Goal: Task Accomplishment & Management: Use online tool/utility

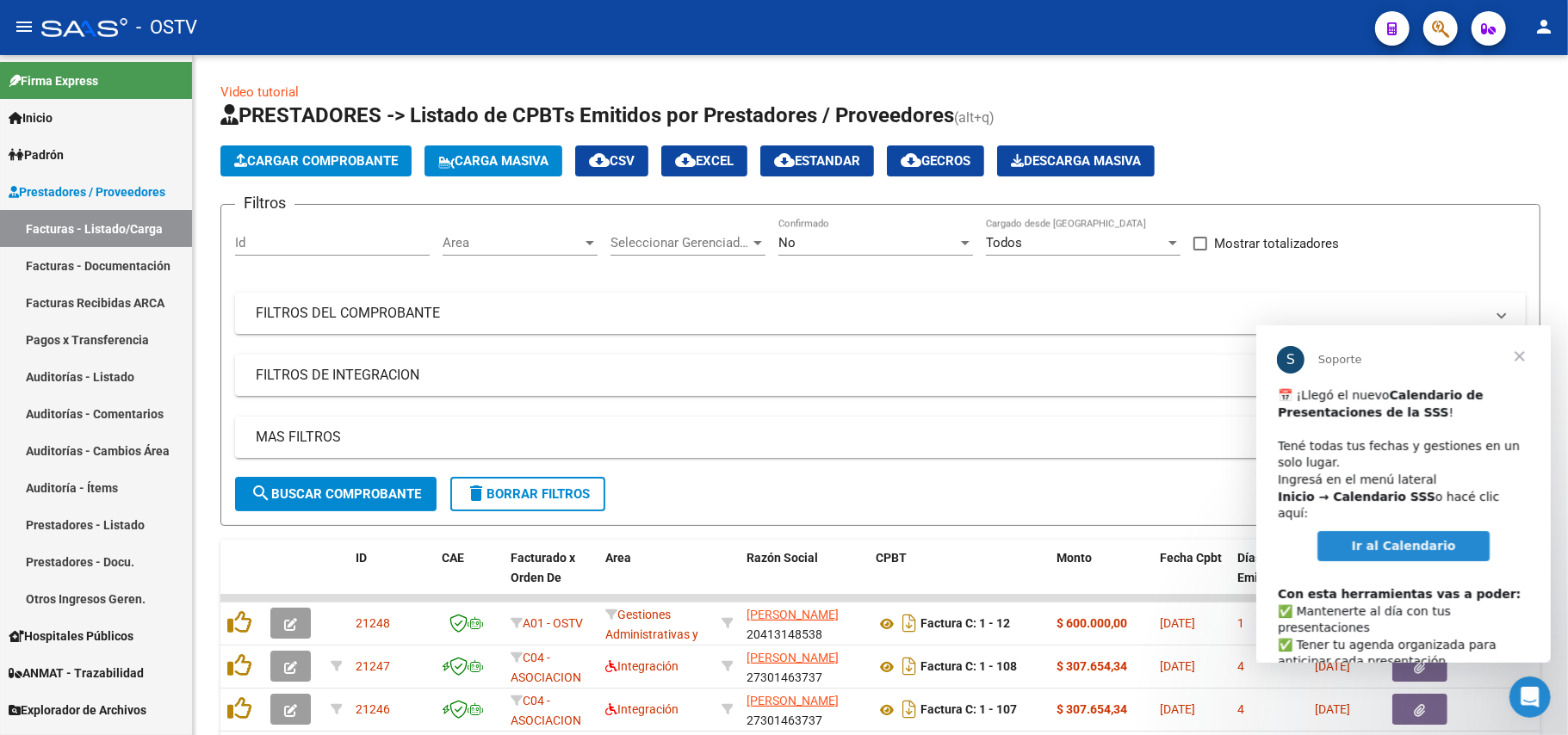
click at [1399, 538] on span "Ir al Calendario" at bounding box center [1403, 545] width 104 height 14
click at [1523, 351] on span "Cerrar" at bounding box center [1518, 356] width 62 height 62
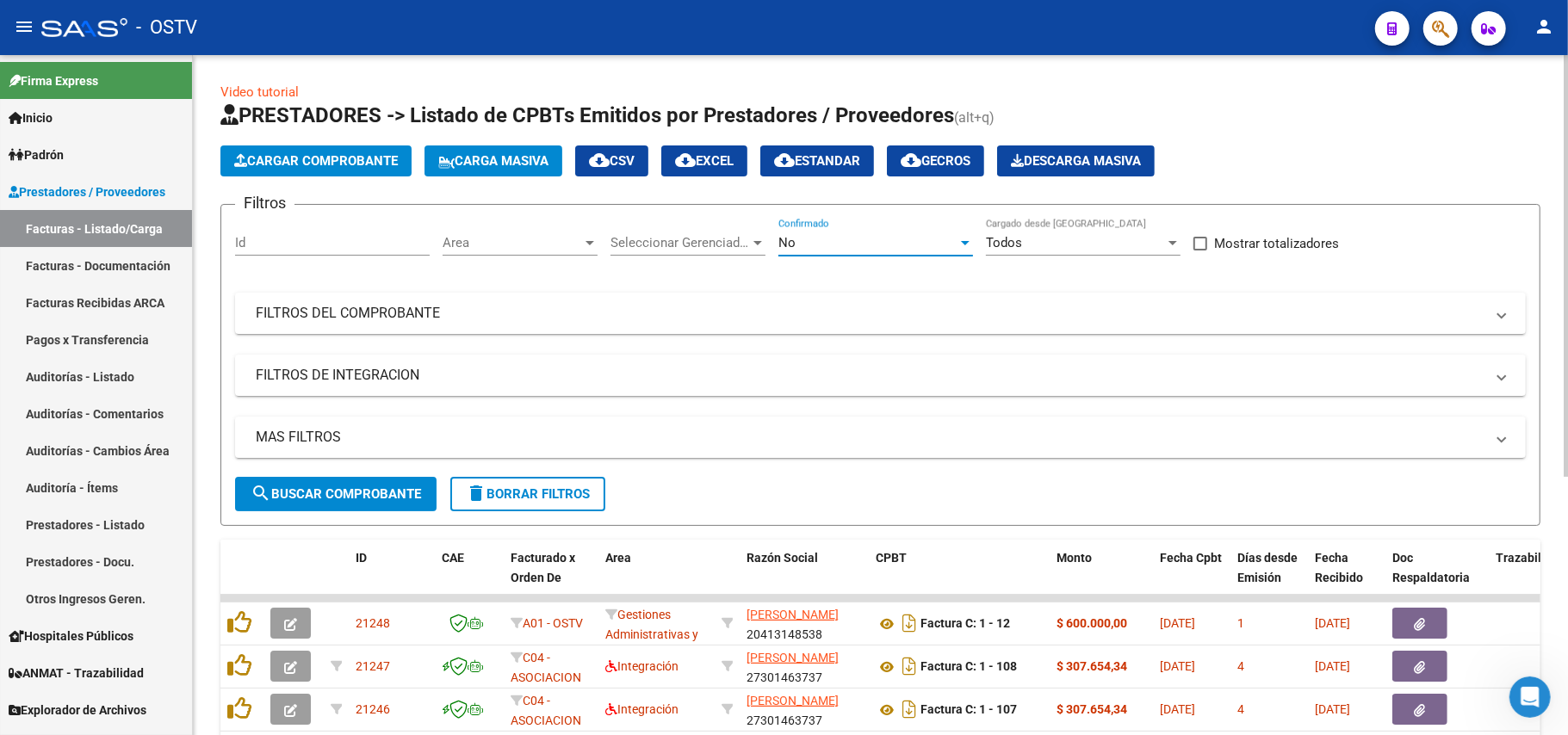
click at [782, 247] on span "No" at bounding box center [786, 243] width 17 height 16
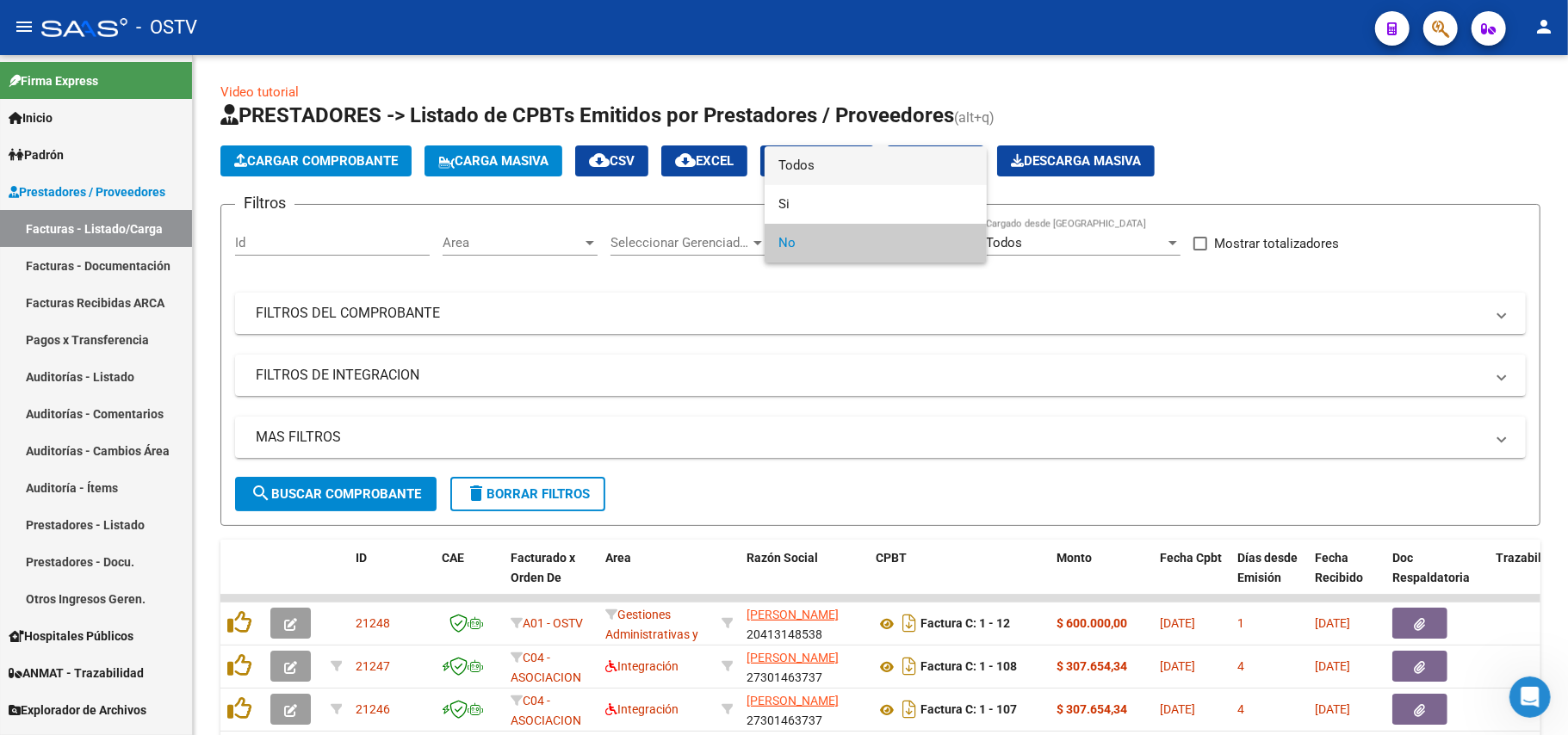
click at [823, 172] on span "Todos" at bounding box center [876, 165] width 194 height 39
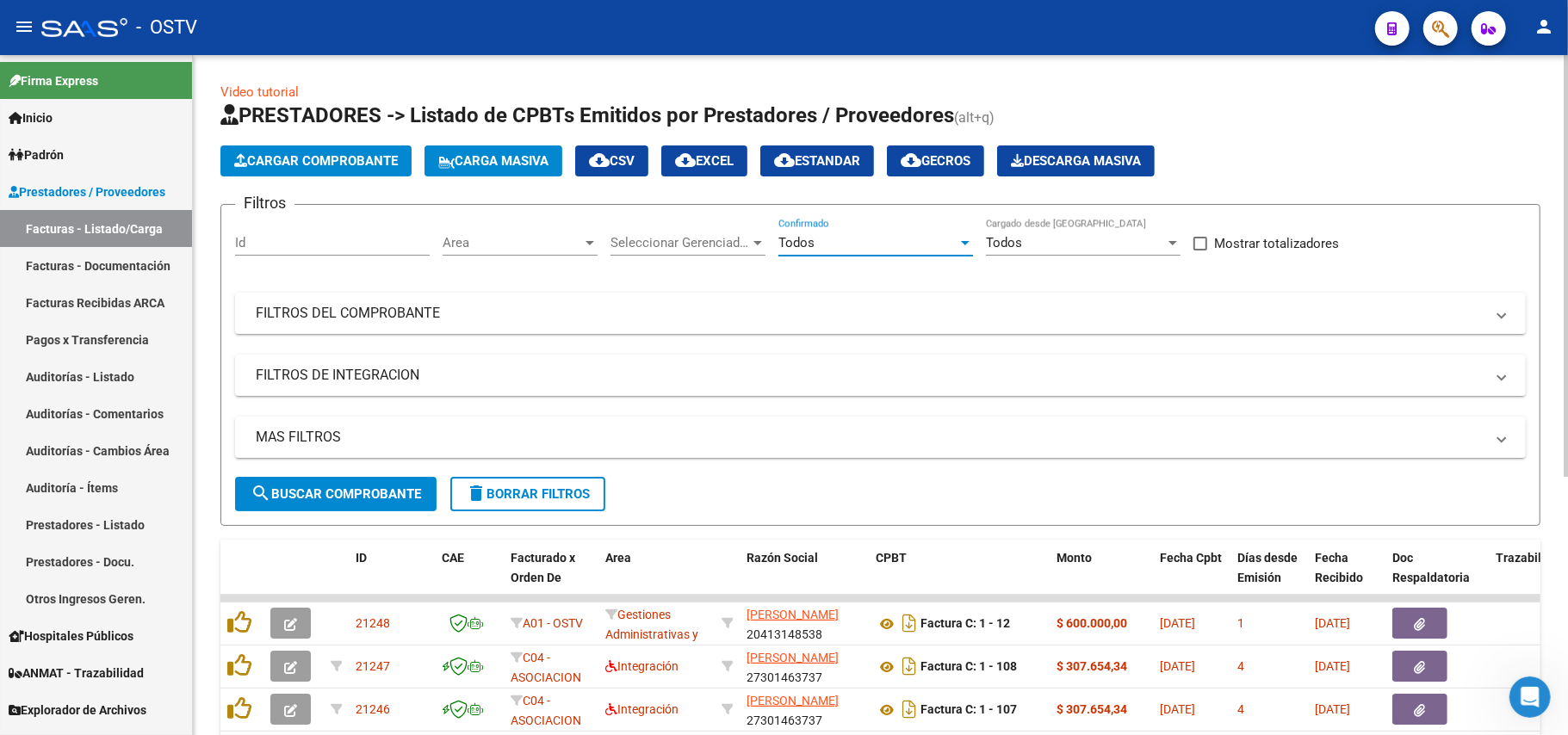
click at [393, 487] on span "search Buscar Comprobante" at bounding box center [336, 494] width 170 height 16
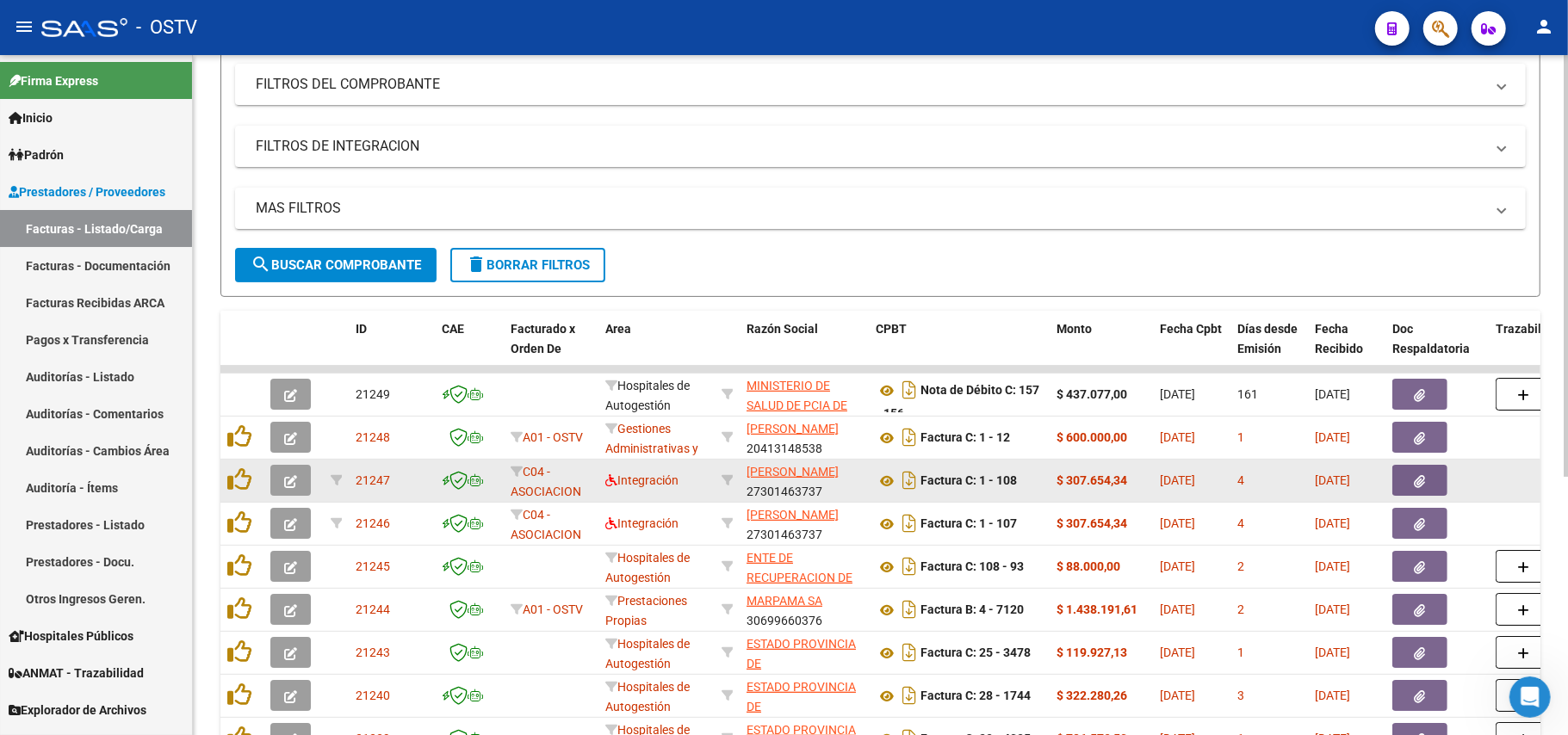
scroll to position [345, 0]
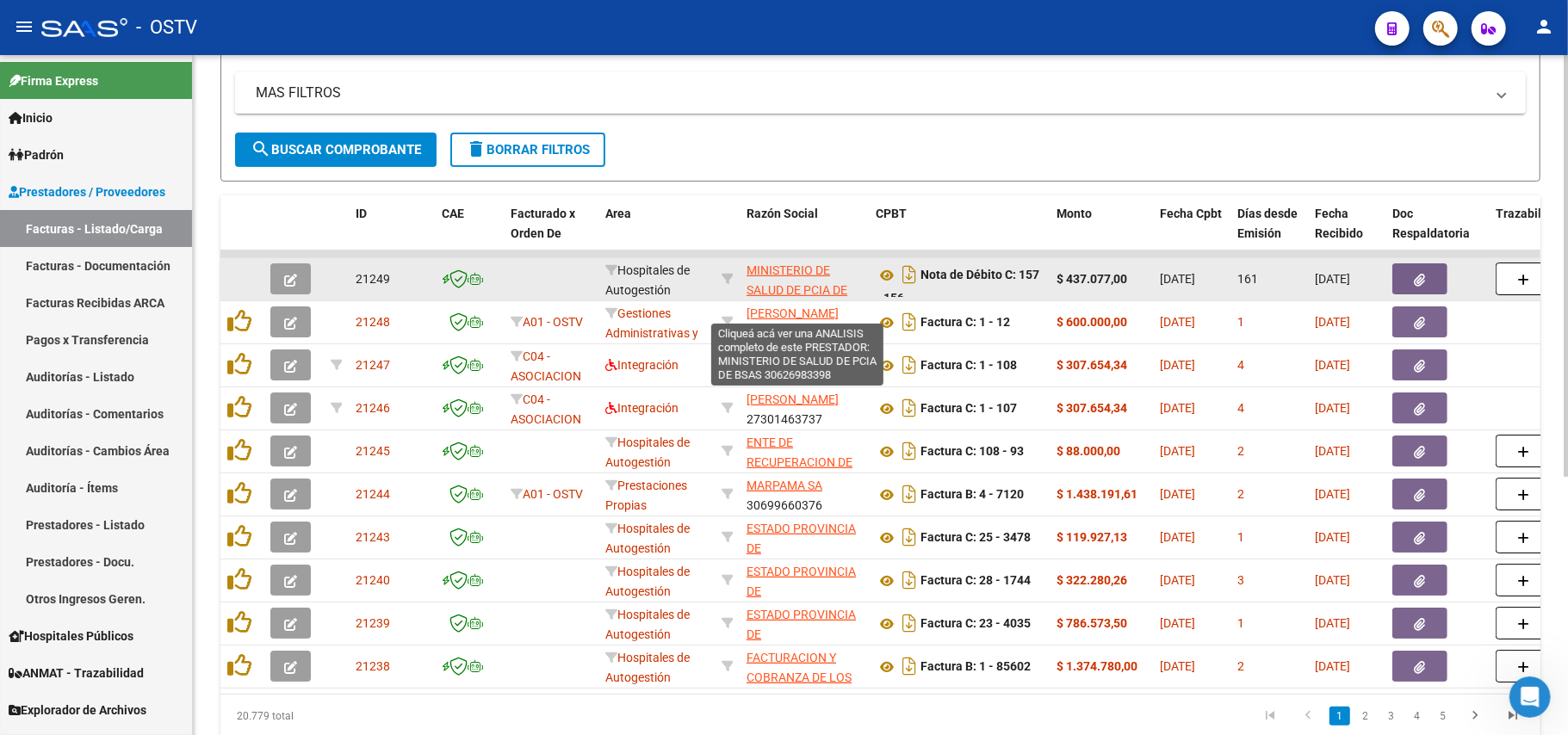
click at [789, 273] on span "MINISTERIO DE SALUD DE PCIA DE BSAS" at bounding box center [797, 290] width 101 height 53
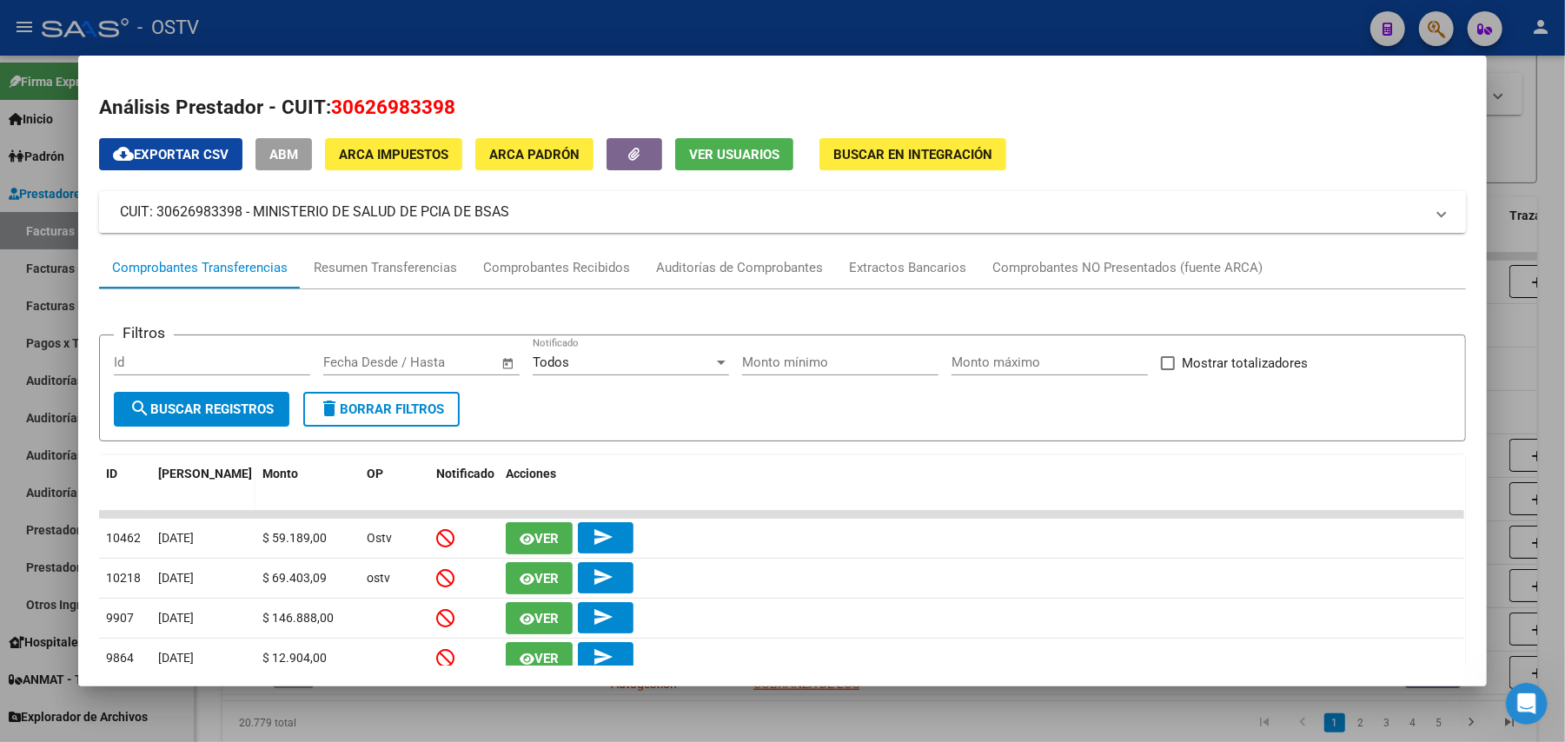
drag, startPoint x: 546, startPoint y: 221, endPoint x: 247, endPoint y: 217, distance: 299.0
click at [247, 217] on mat-panel-title "CUIT: 30626983398 - MINISTERIO DE SALUD DE PCIA DE BSAS" at bounding box center [772, 212] width 1305 height 21
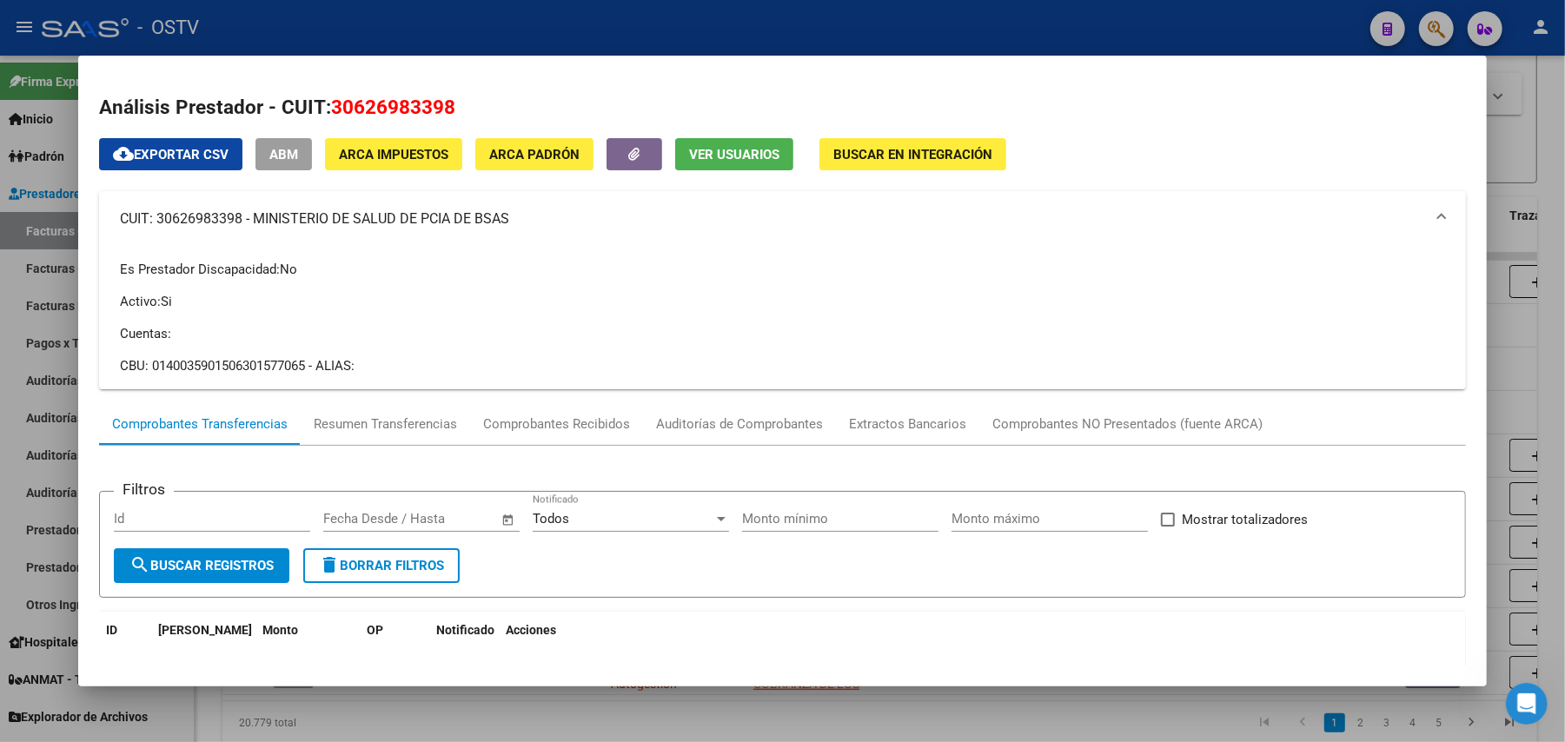
copy mat-panel-title "MINISTERIO DE SALUD DE PCIA DE BSAS"
click at [1154, 1] on div at bounding box center [782, 371] width 1565 height 742
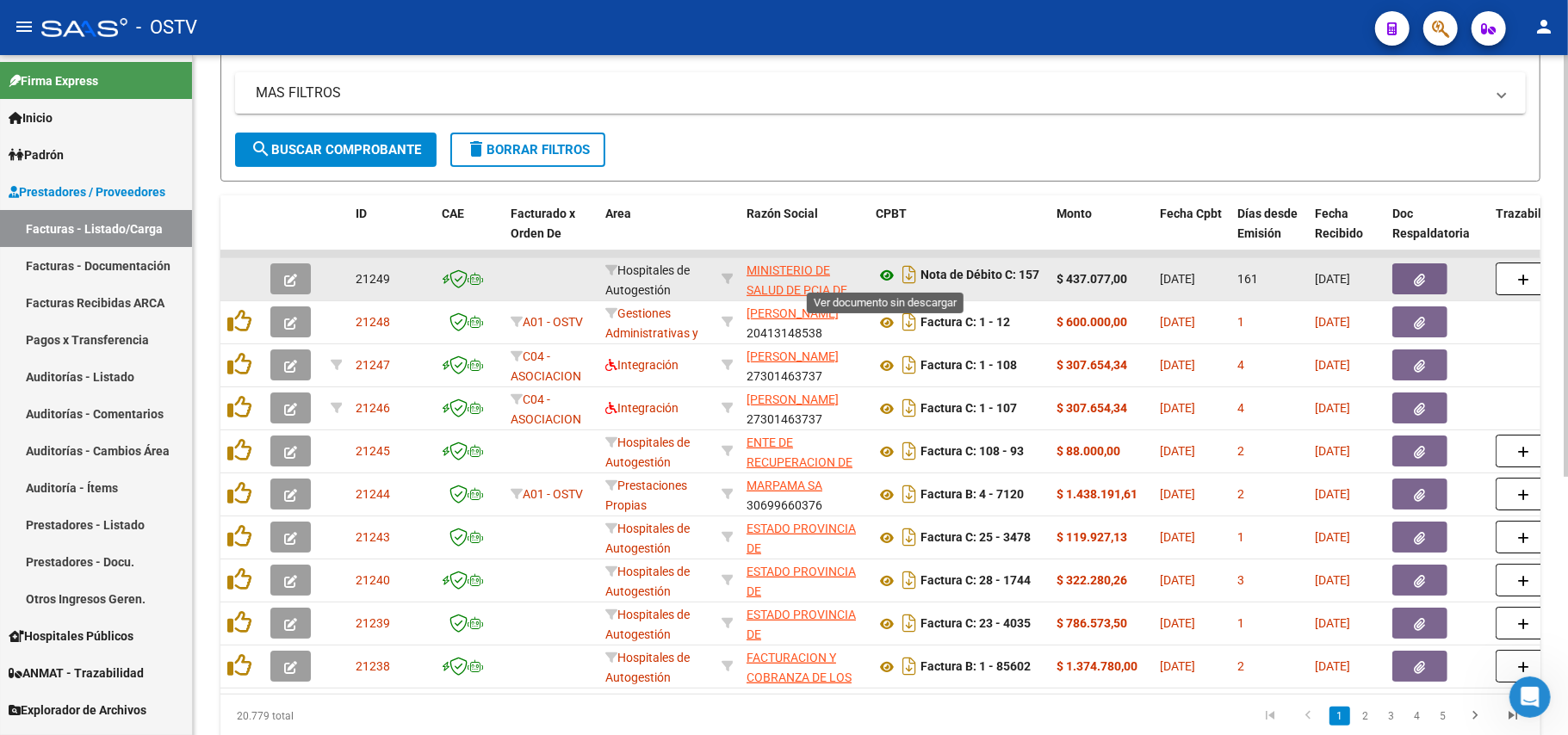
click at [890, 273] on icon at bounding box center [887, 275] width 23 height 21
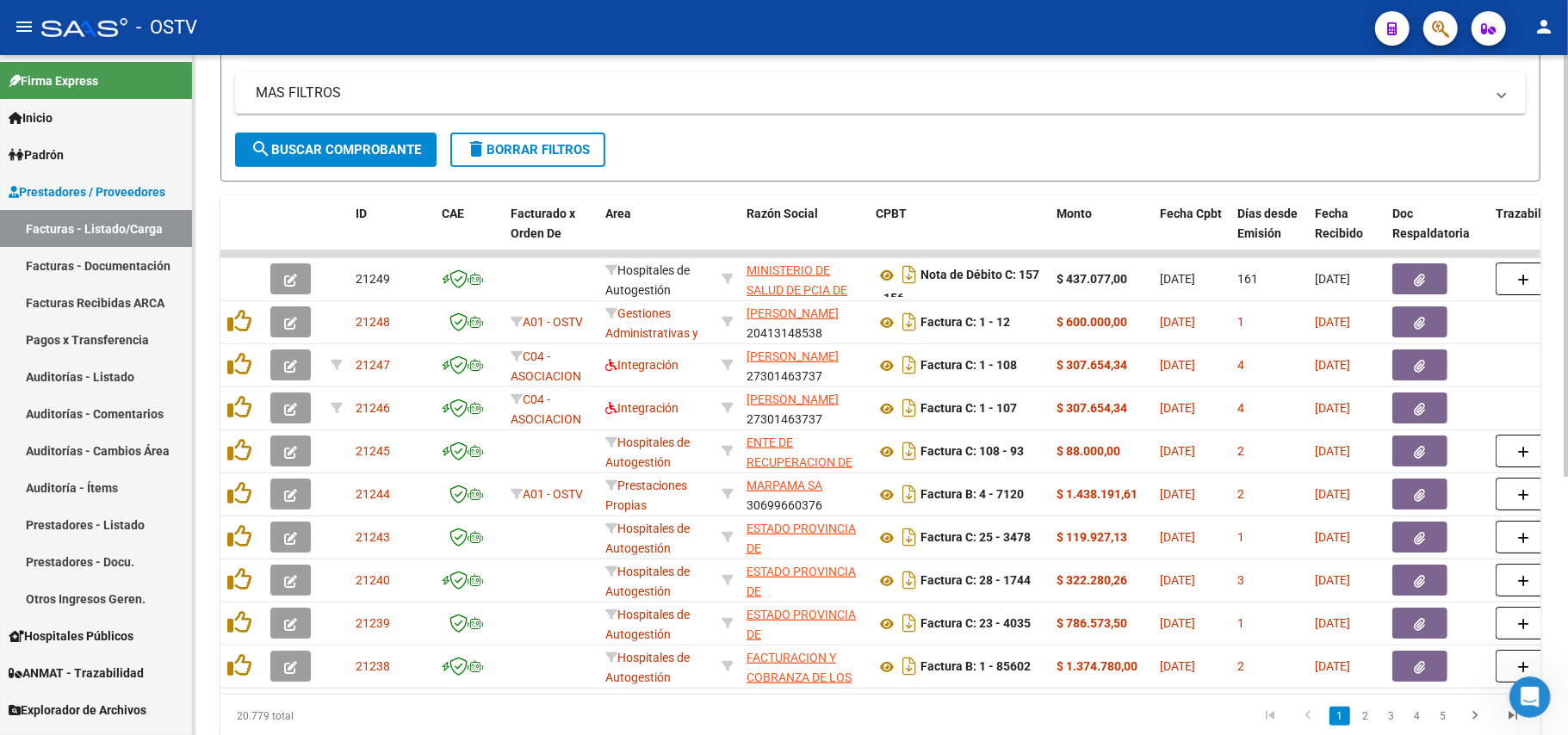
click at [352, 135] on button "search Buscar Comprobante" at bounding box center [335, 150] width 201 height 35
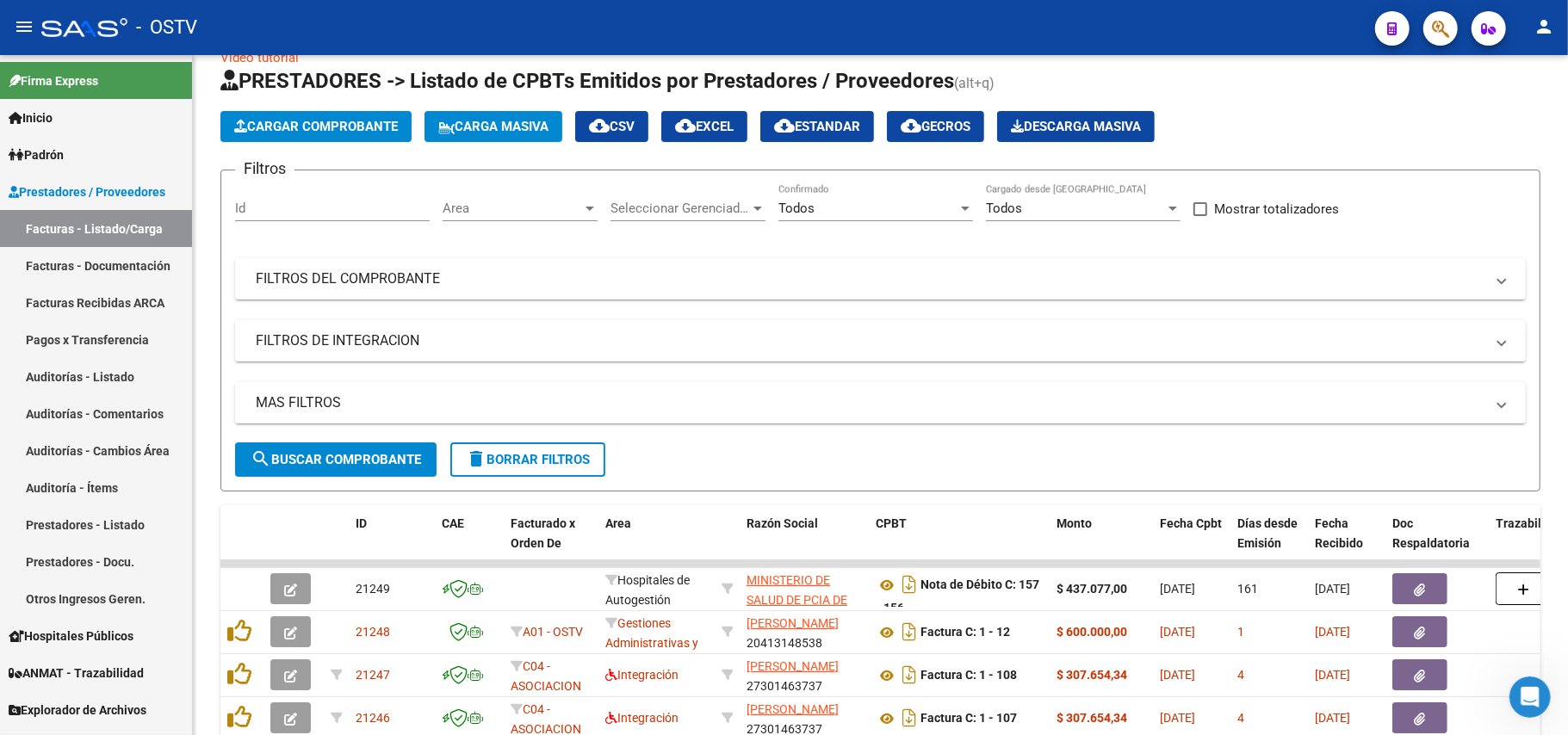
scroll to position [0, 0]
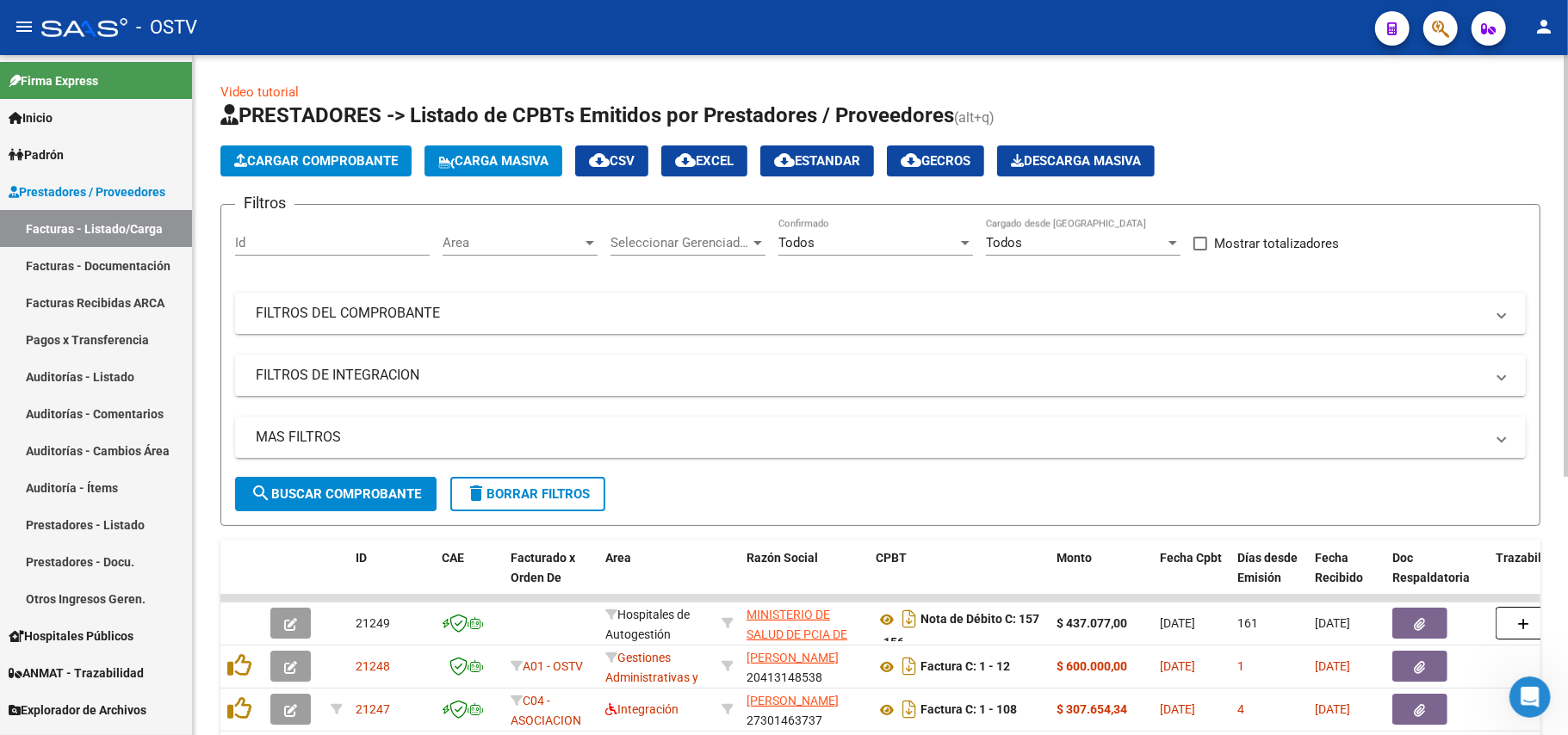
click at [541, 368] on mat-panel-title "FILTROS DE INTEGRACION" at bounding box center [870, 374] width 1228 height 19
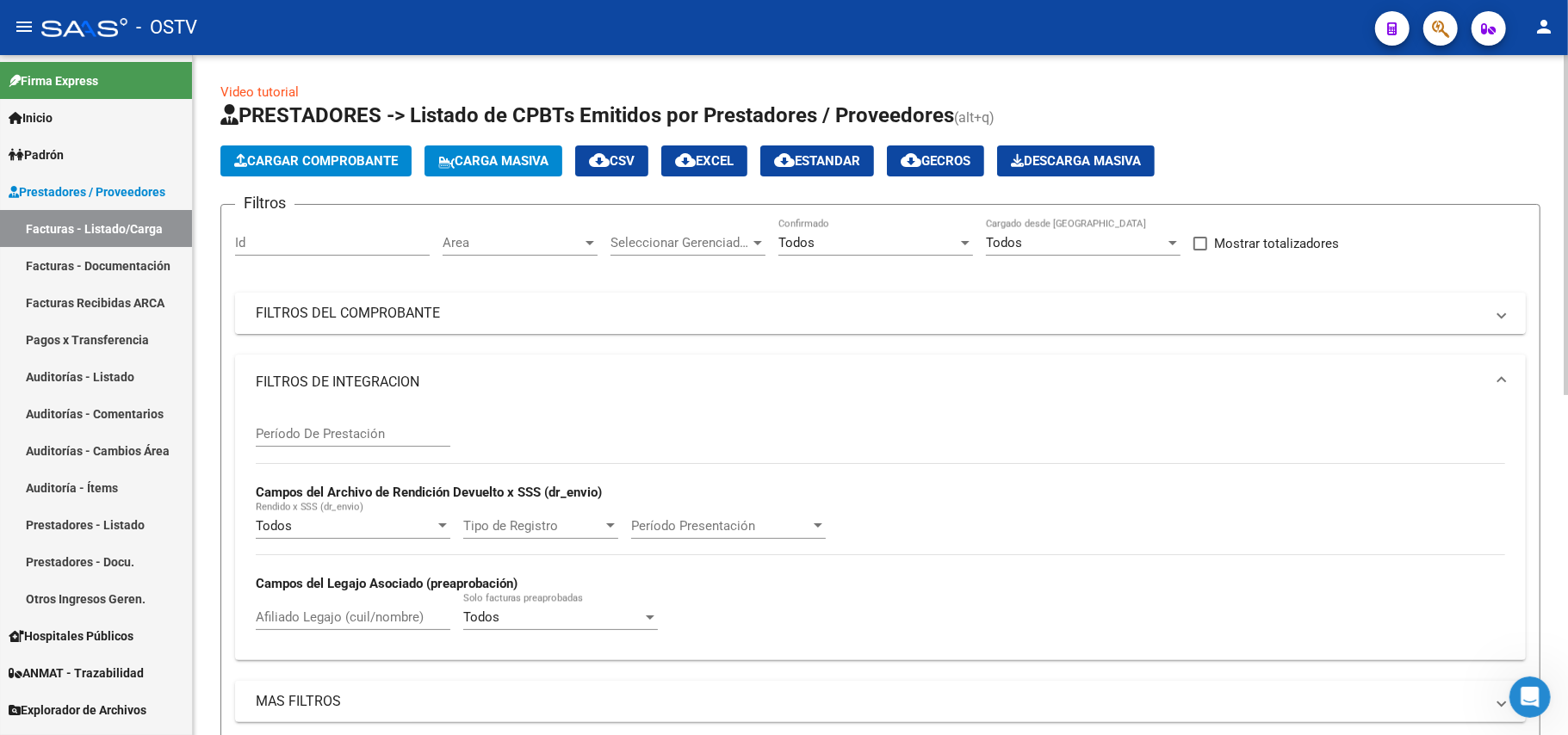
click at [549, 310] on mat-panel-title "FILTROS DEL COMPROBANTE" at bounding box center [870, 313] width 1228 height 19
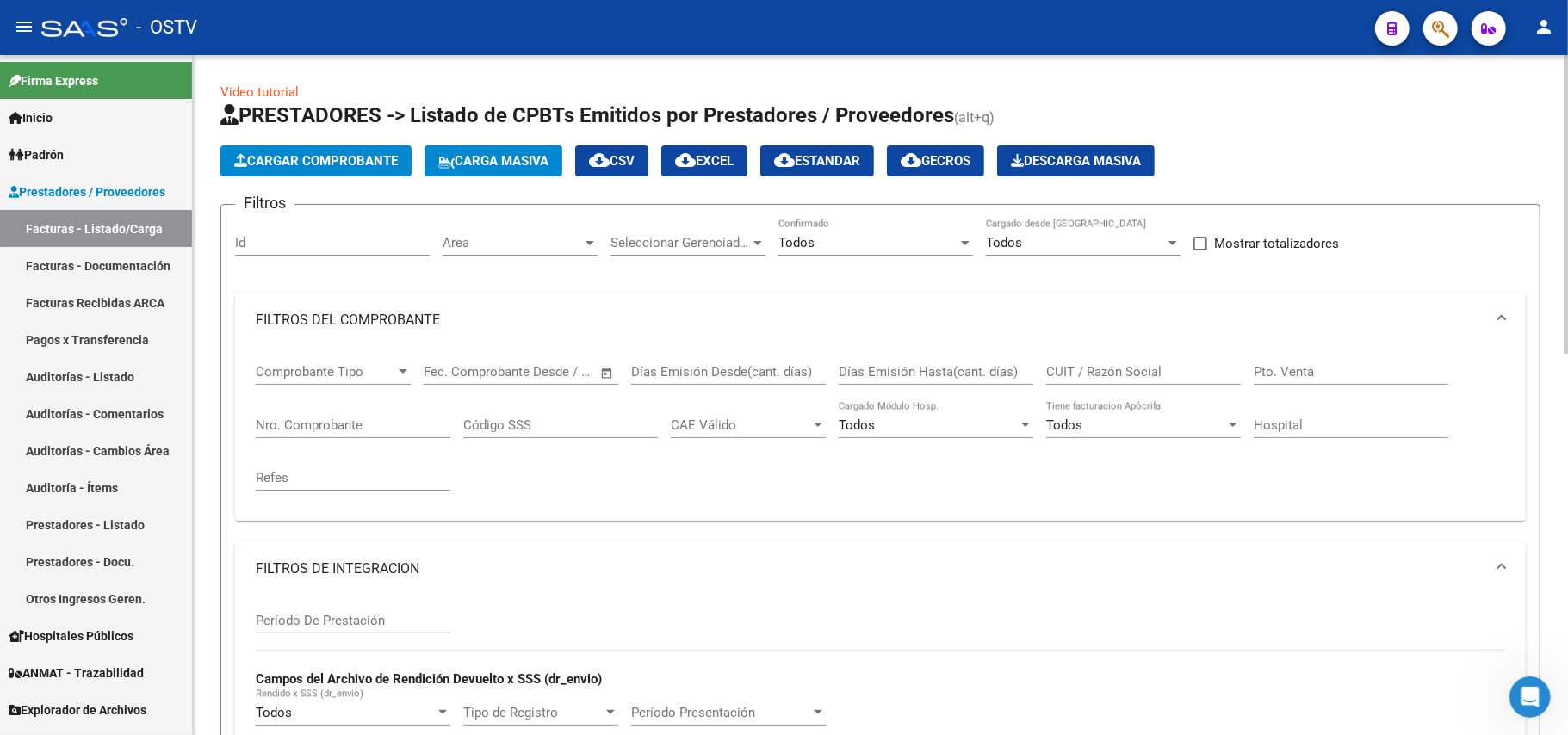
click at [366, 428] on input "Nro. Comprobante" at bounding box center [353, 426] width 194 height 16
paste input "584"
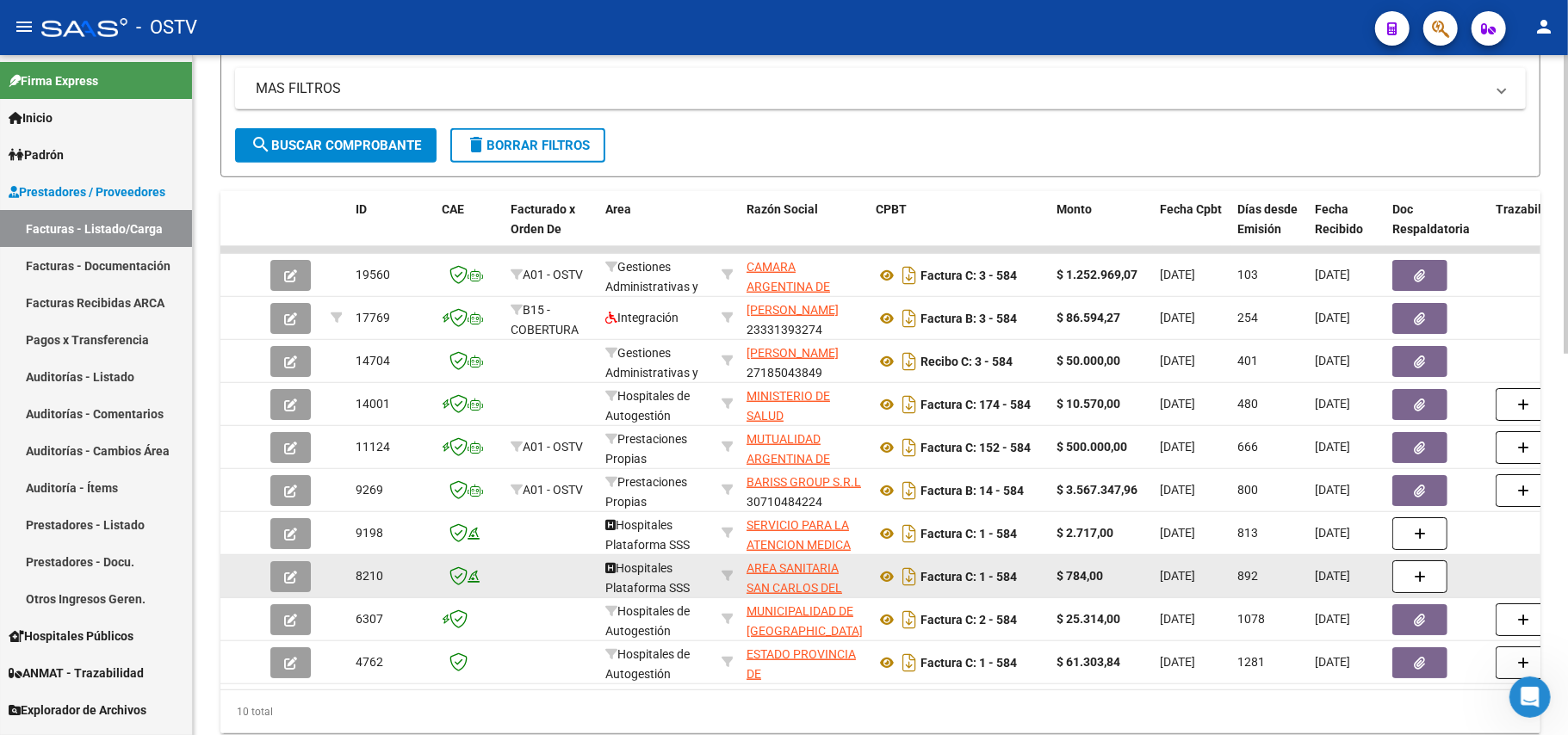
scroll to position [803, 0]
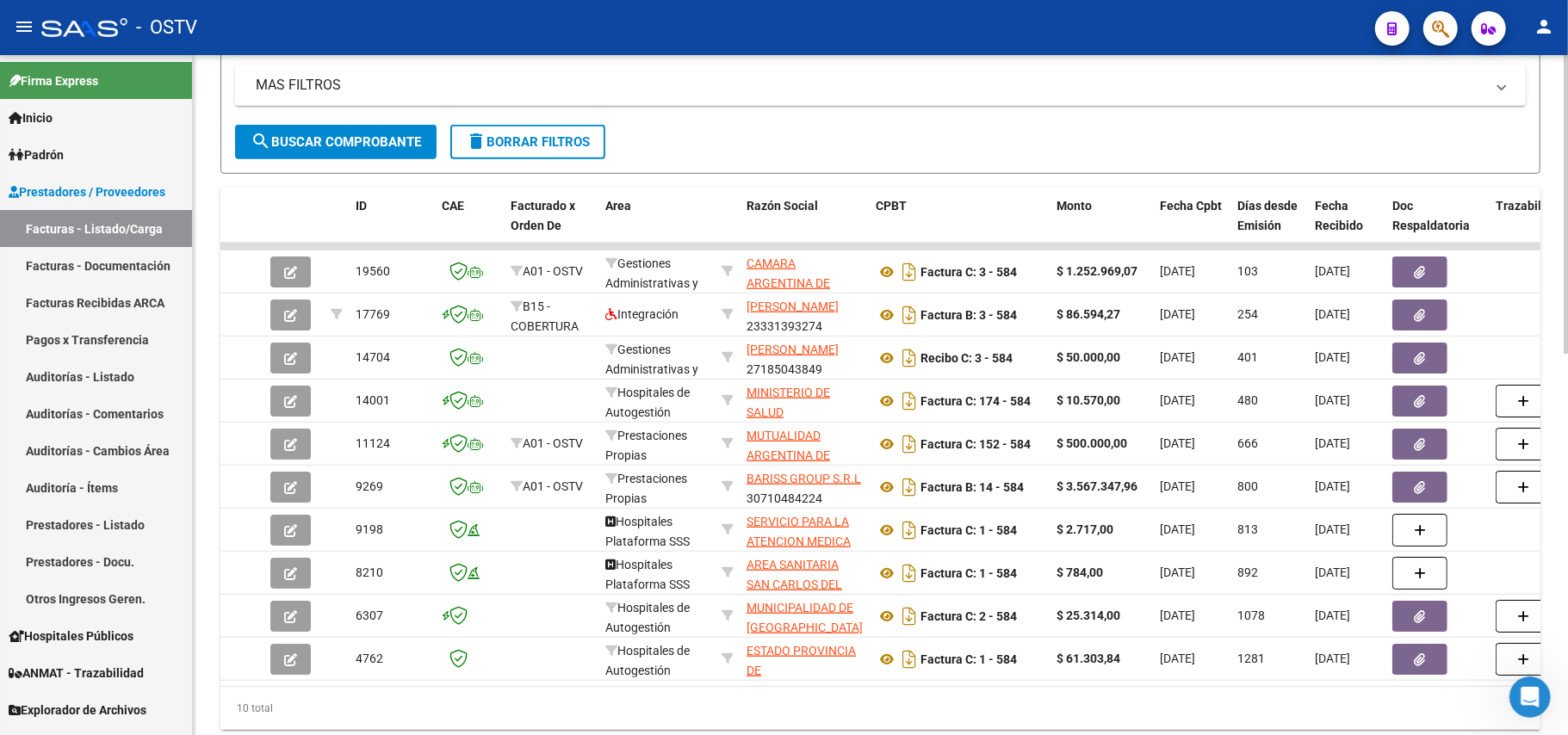
type input "584"
click at [349, 157] on button "search Buscar Comprobante" at bounding box center [335, 142] width 201 height 35
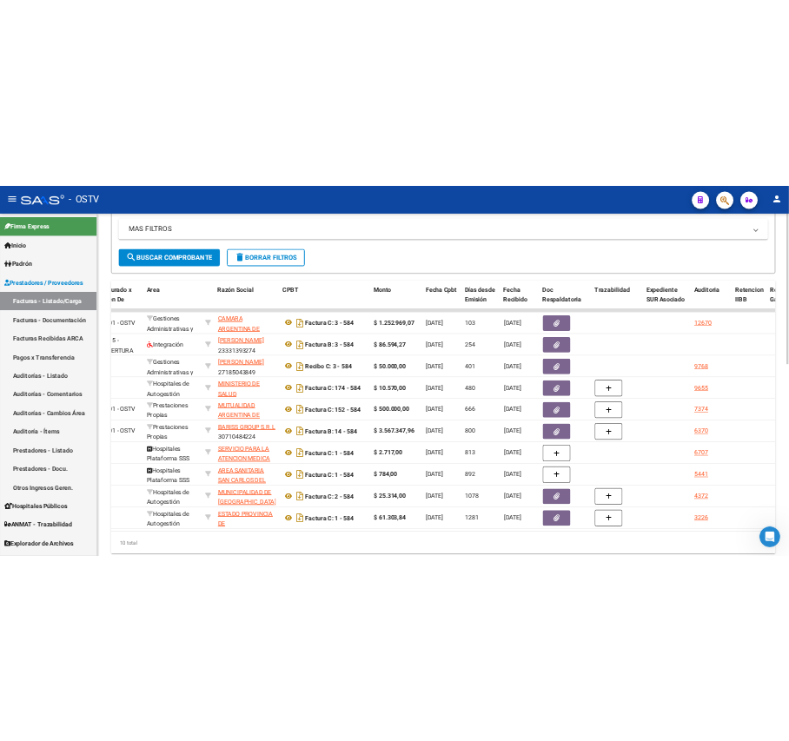
scroll to position [0, 0]
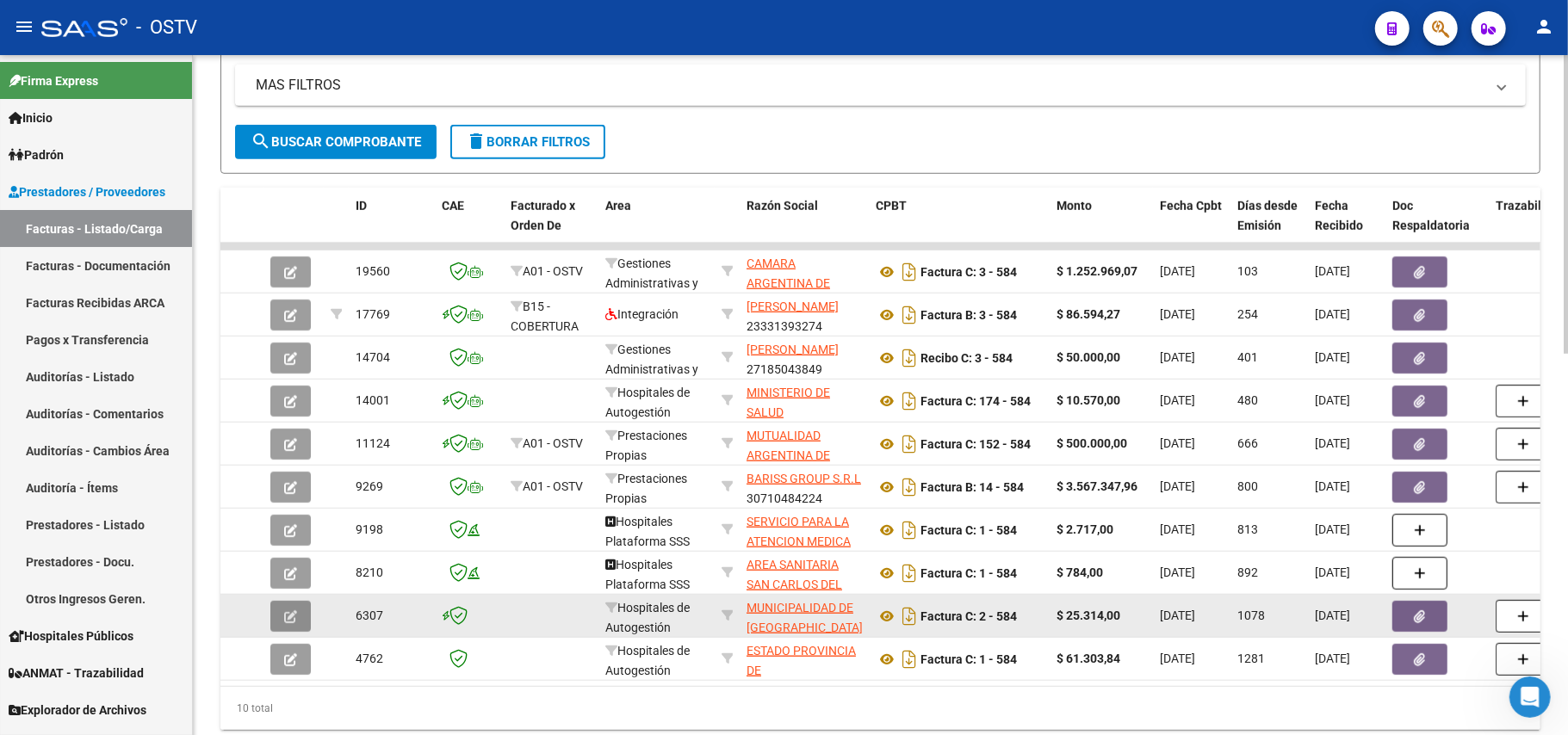
click at [298, 627] on button "button" at bounding box center [290, 616] width 41 height 31
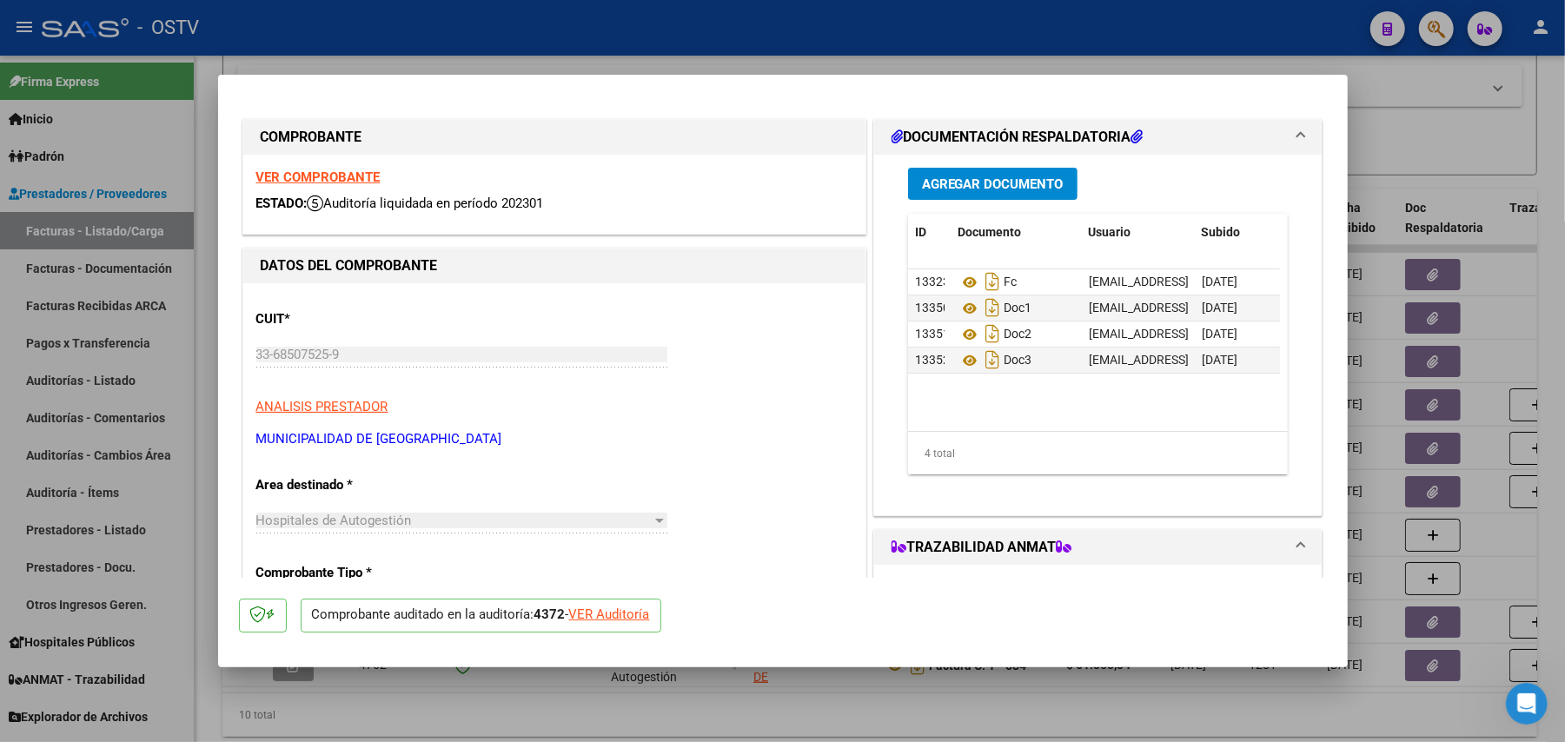
click at [157, 410] on div at bounding box center [782, 371] width 1565 height 742
type input "$ 0,00"
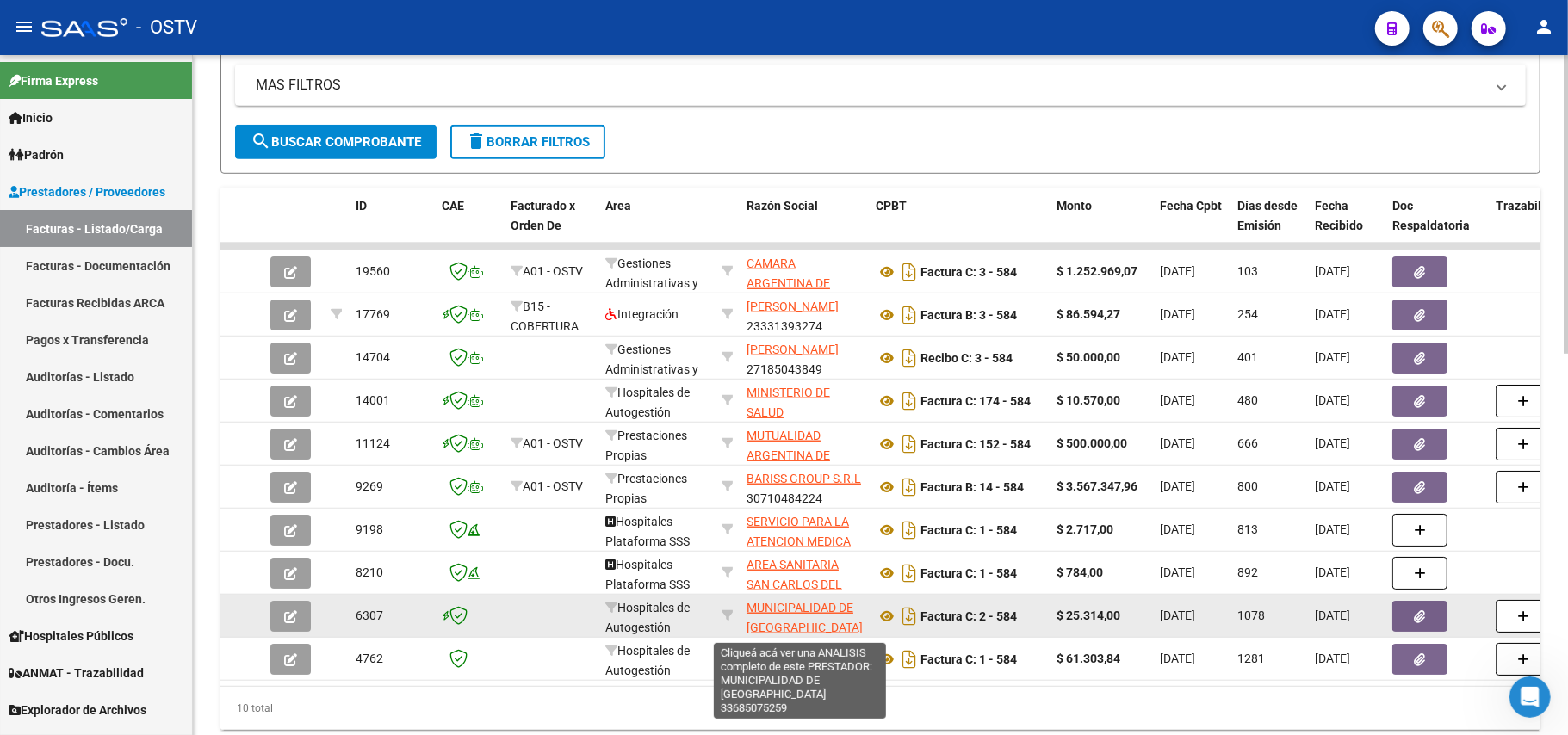
click at [809, 602] on span "MUNICIPALIDAD DE EZEIZA" at bounding box center [804, 618] width 116 height 34
type textarea "33685075259"
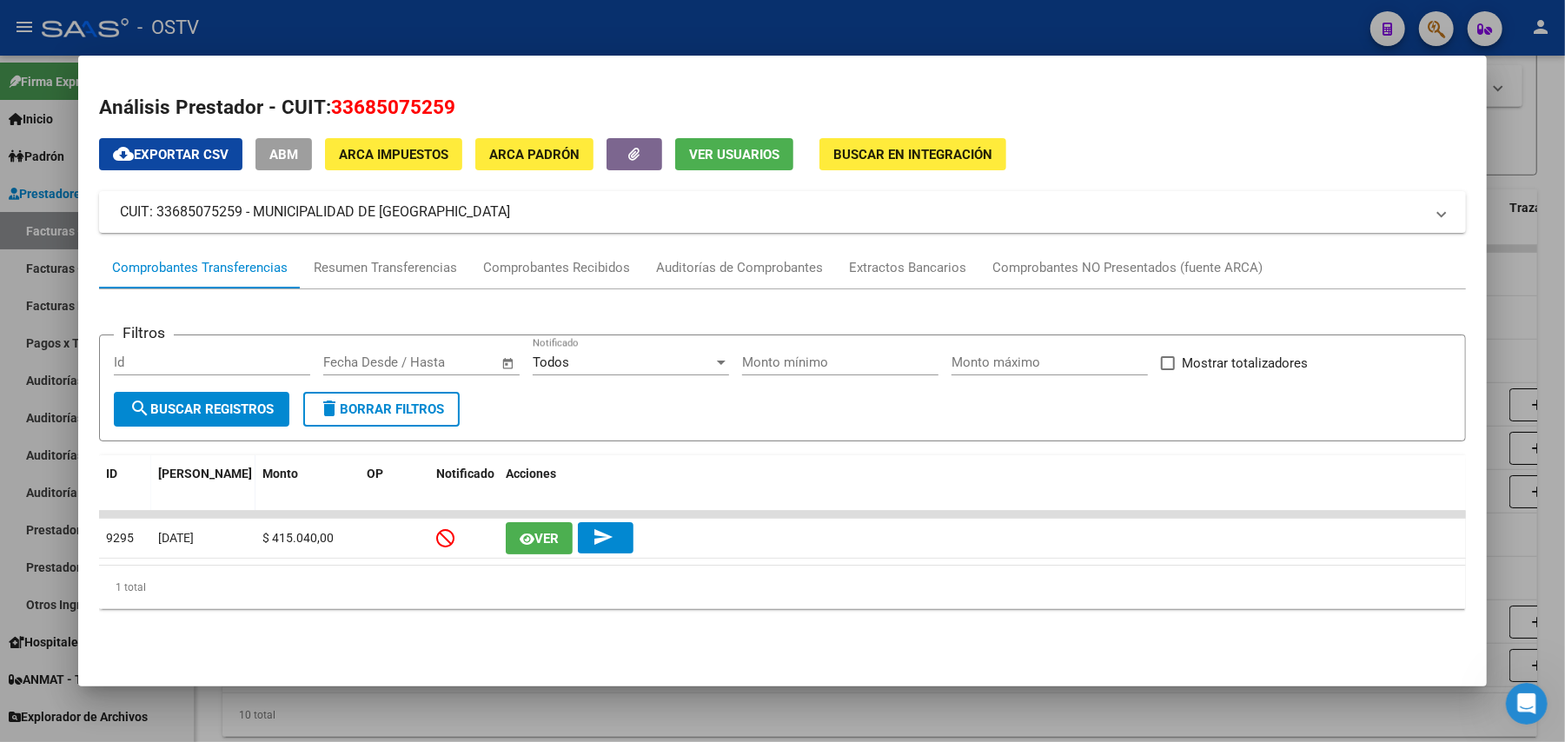
drag, startPoint x: 455, startPoint y: 112, endPoint x: 324, endPoint y: 111, distance: 131.3
click at [324, 111] on h2 "Análisis Prestador - CUIT: 33685075259" at bounding box center [782, 108] width 1367 height 30
drag, startPoint x: 320, startPoint y: 116, endPoint x: 376, endPoint y: 87, distance: 63.4
copy span "33685075259"
click at [527, 33] on div at bounding box center [782, 371] width 1565 height 742
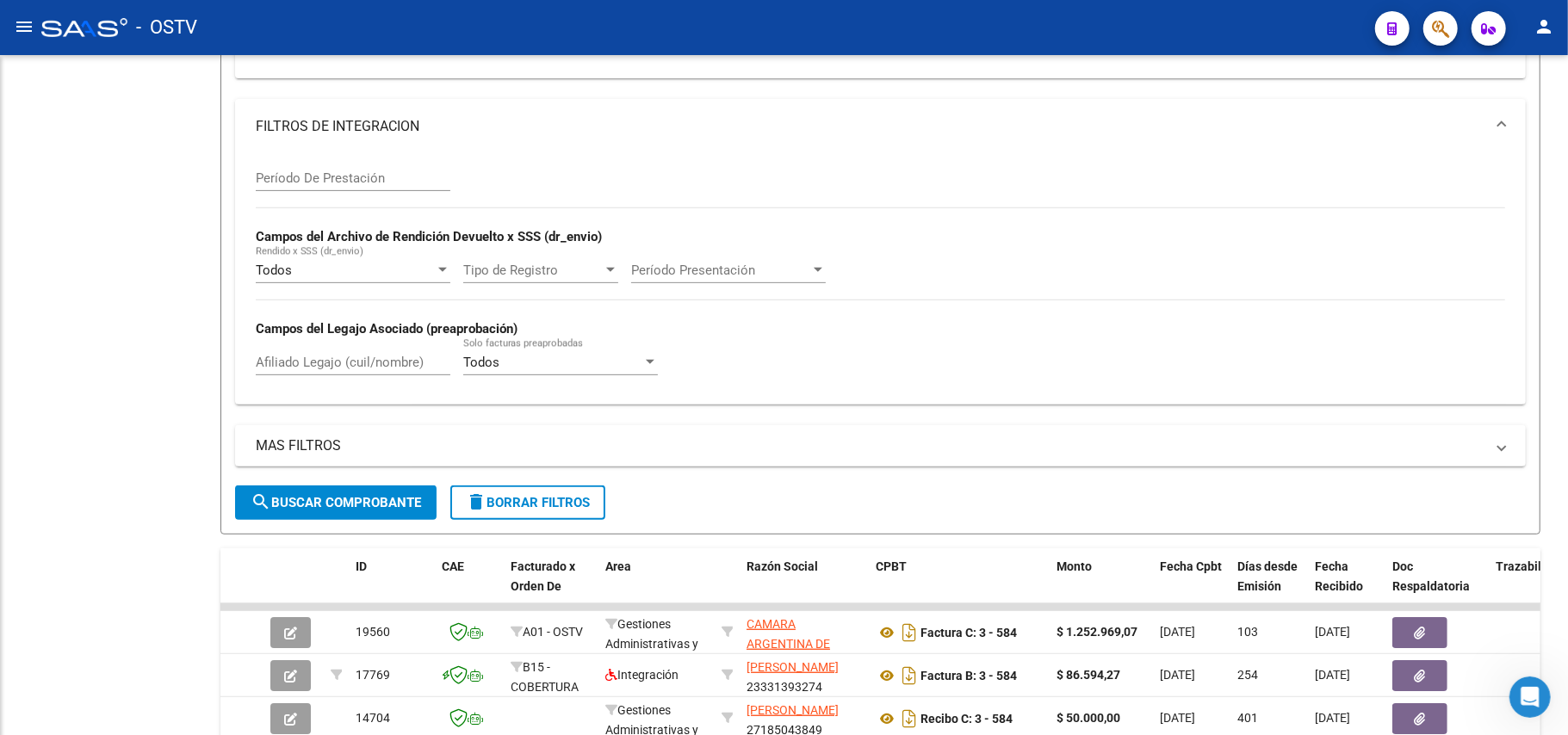
scroll to position [336, 0]
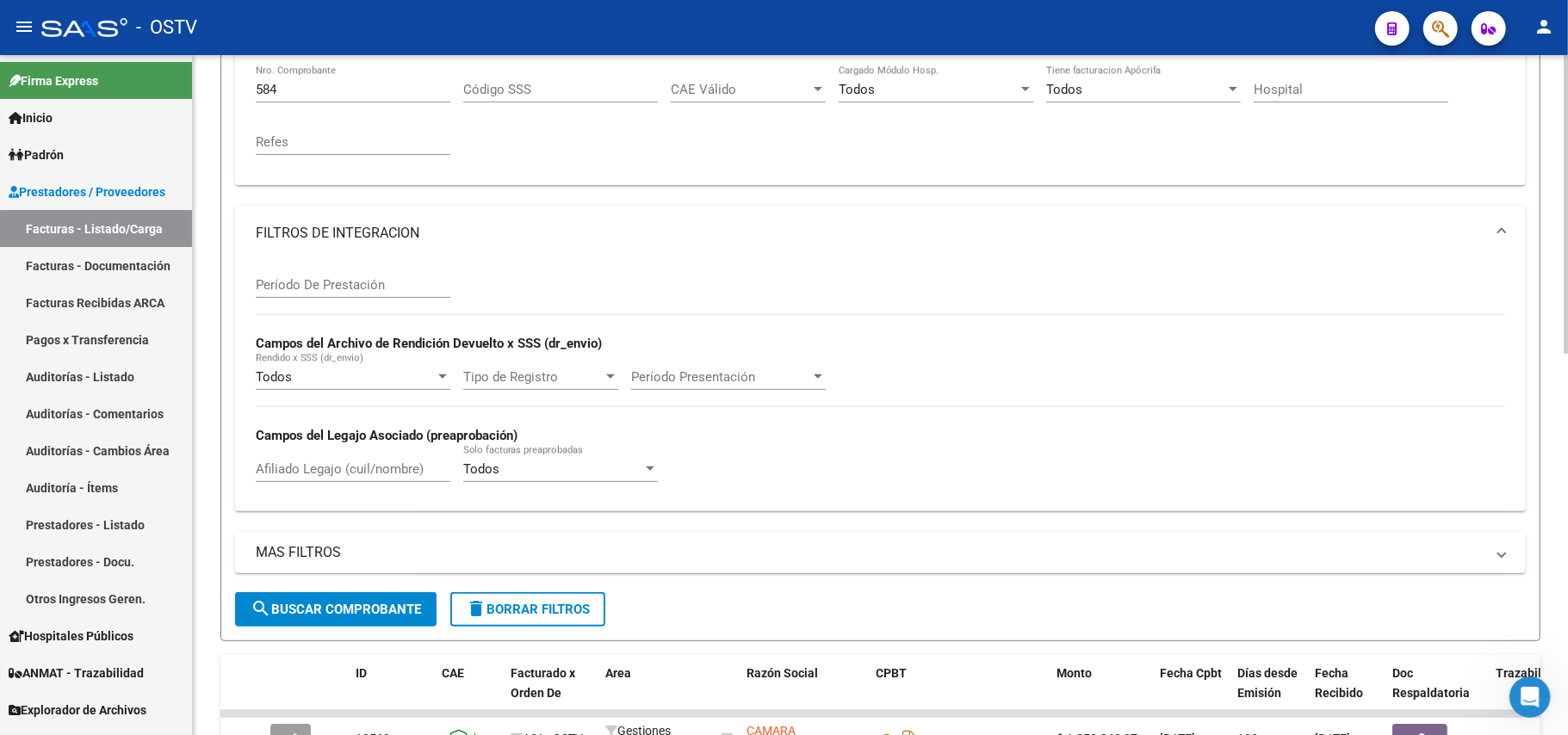
drag, startPoint x: 378, startPoint y: 80, endPoint x: 379, endPoint y: 91, distance: 11.0
drag, startPoint x: 379, startPoint y: 91, endPoint x: 352, endPoint y: 89, distance: 27.1
click at [352, 89] on input "584" at bounding box center [353, 90] width 194 height 16
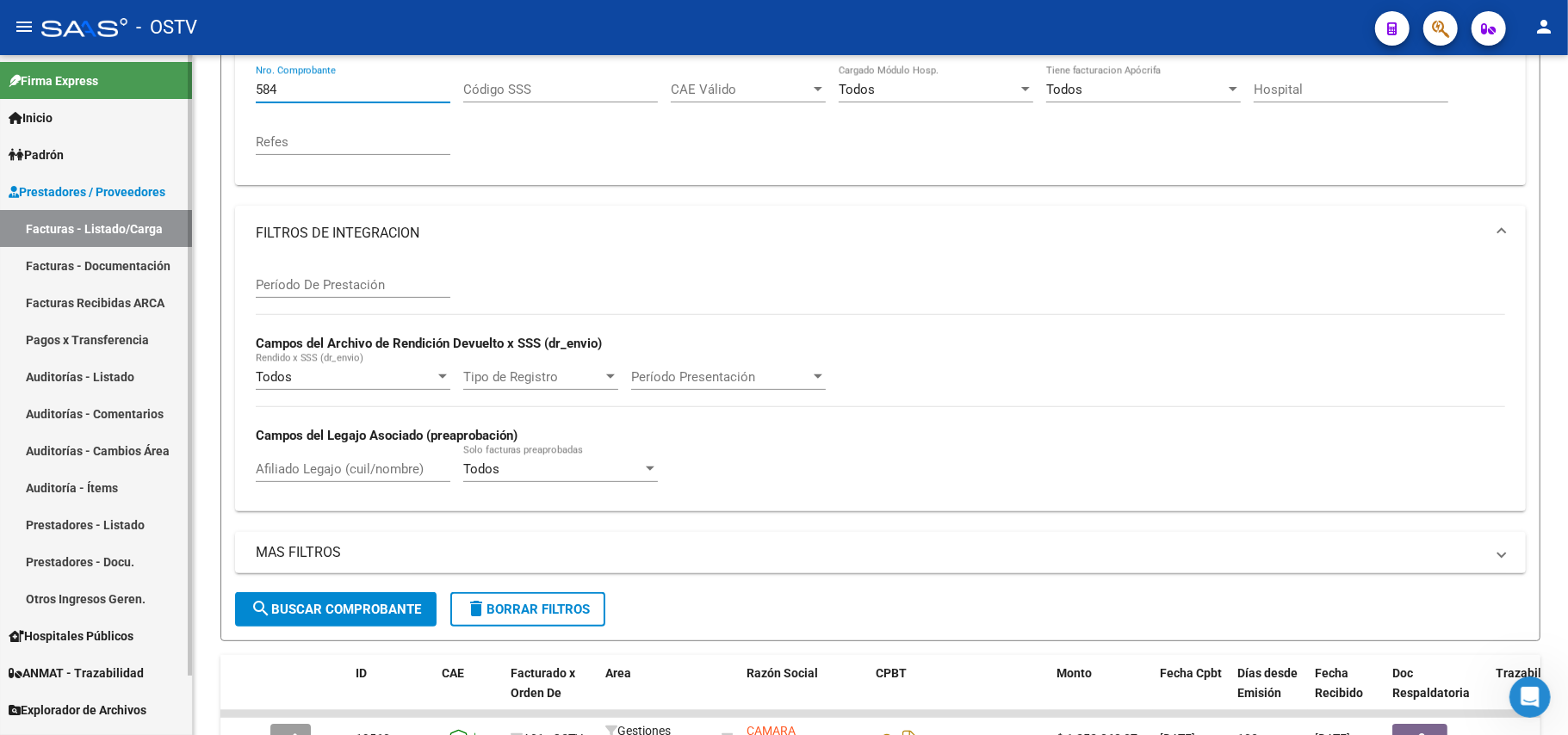
drag, startPoint x: 400, startPoint y: 86, endPoint x: 0, endPoint y: 104, distance: 400.4
click at [0, 104] on mat-sidenav-container "Firma Express Inicio Calendario SSS Instructivos Contacto OS Padrón Afiliados E…" at bounding box center [784, 395] width 1568 height 681
paste input "726"
type input "726"
click at [322, 611] on span "search Buscar Comprobante" at bounding box center [336, 610] width 170 height 16
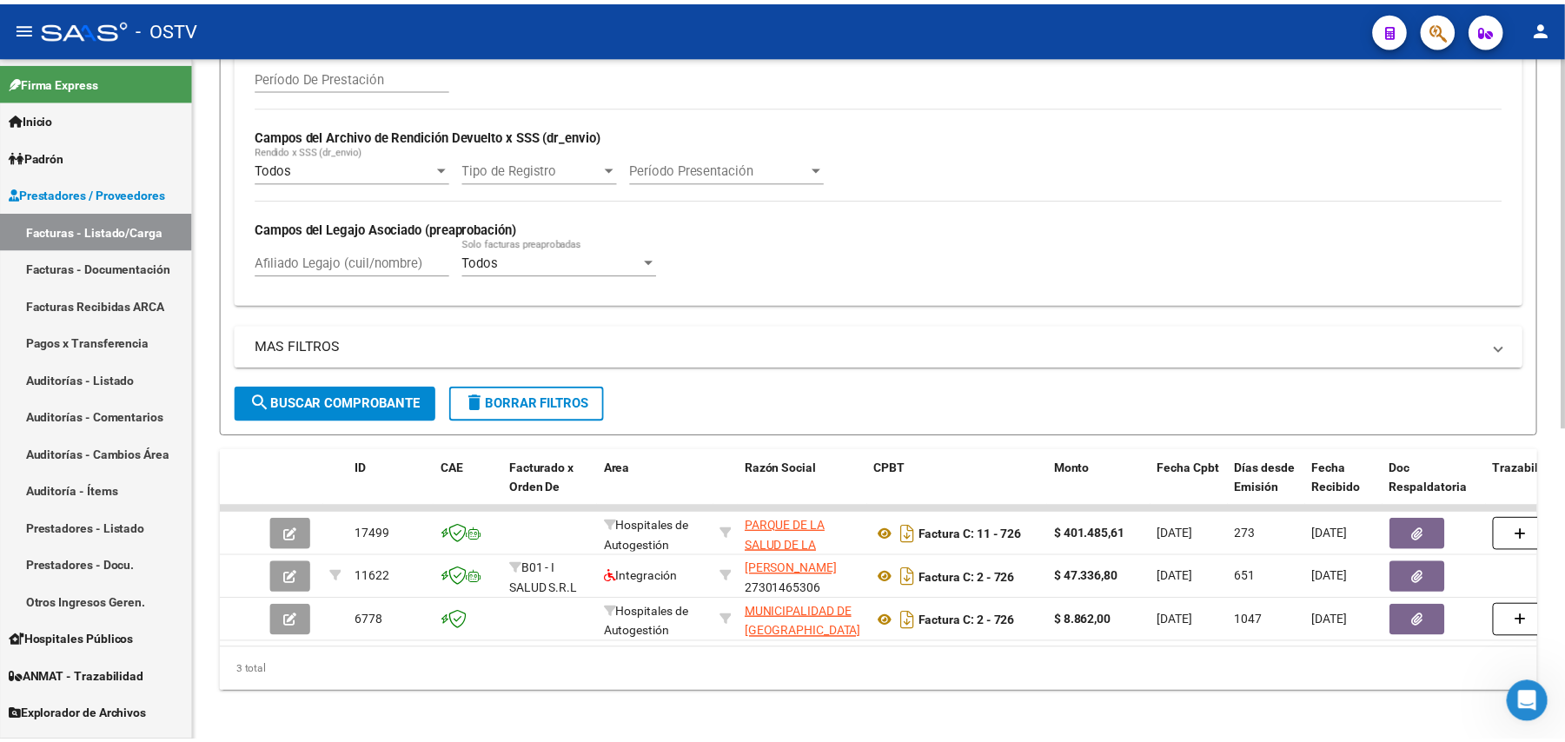
scroll to position [571, 0]
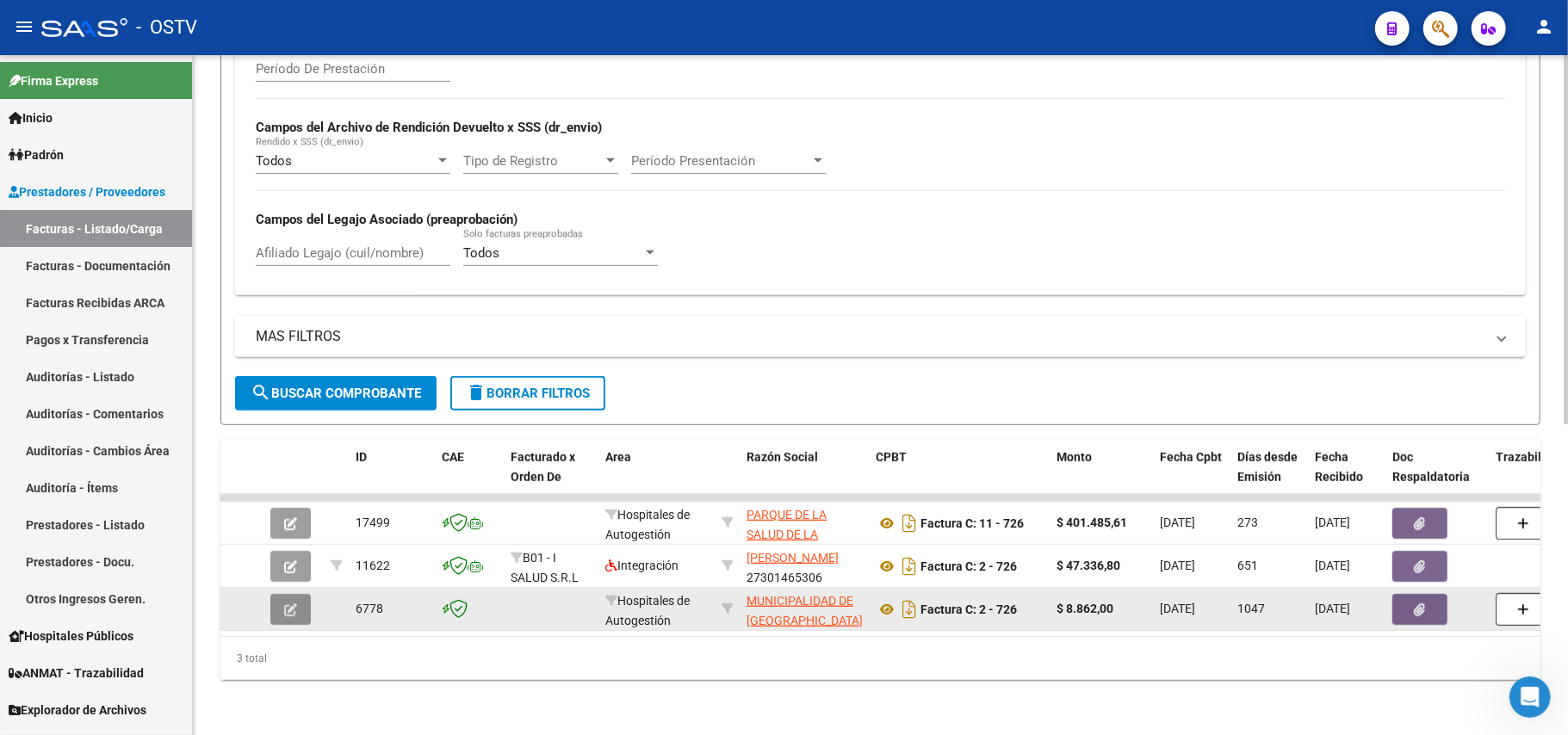
click at [293, 603] on icon "button" at bounding box center [290, 609] width 13 height 13
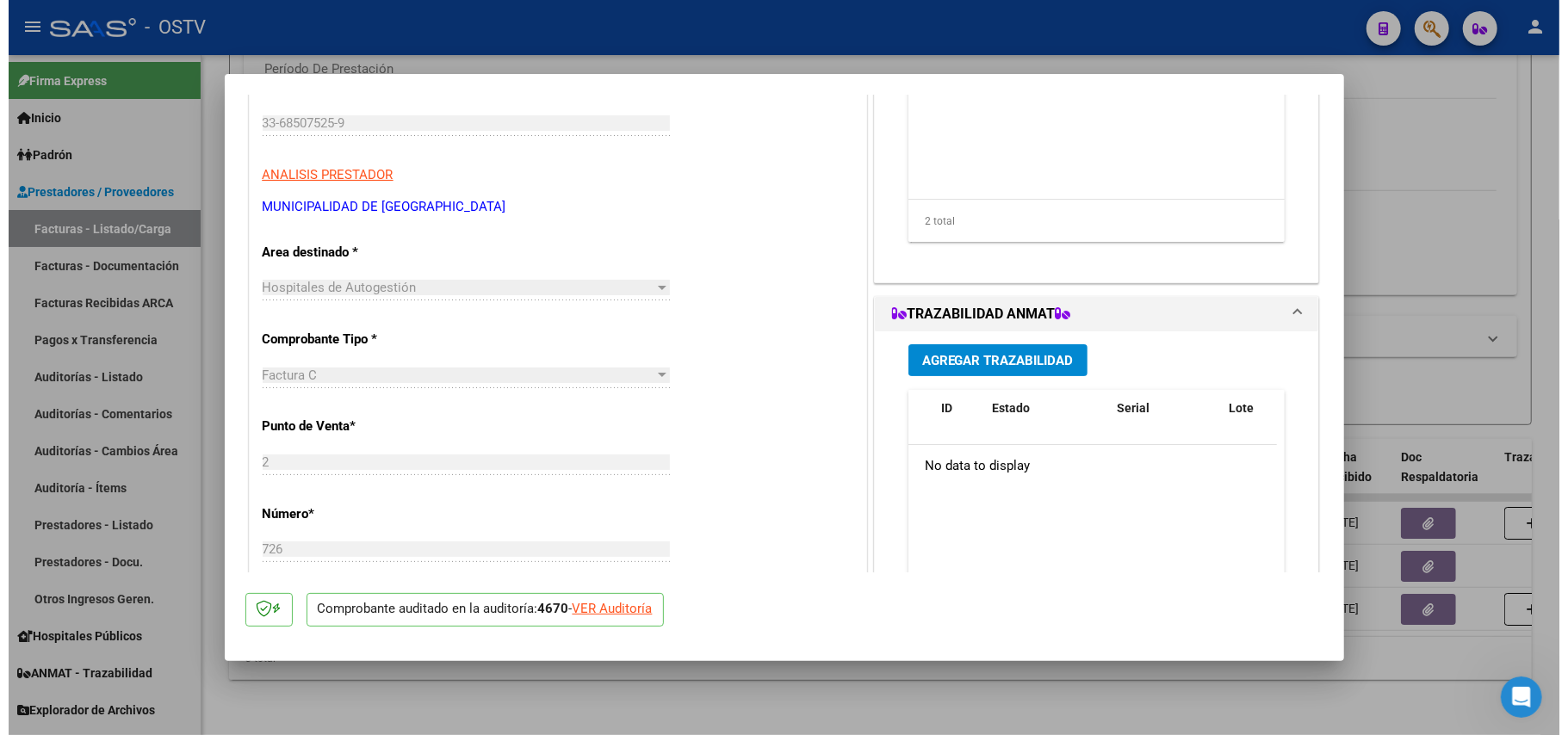
scroll to position [229, 0]
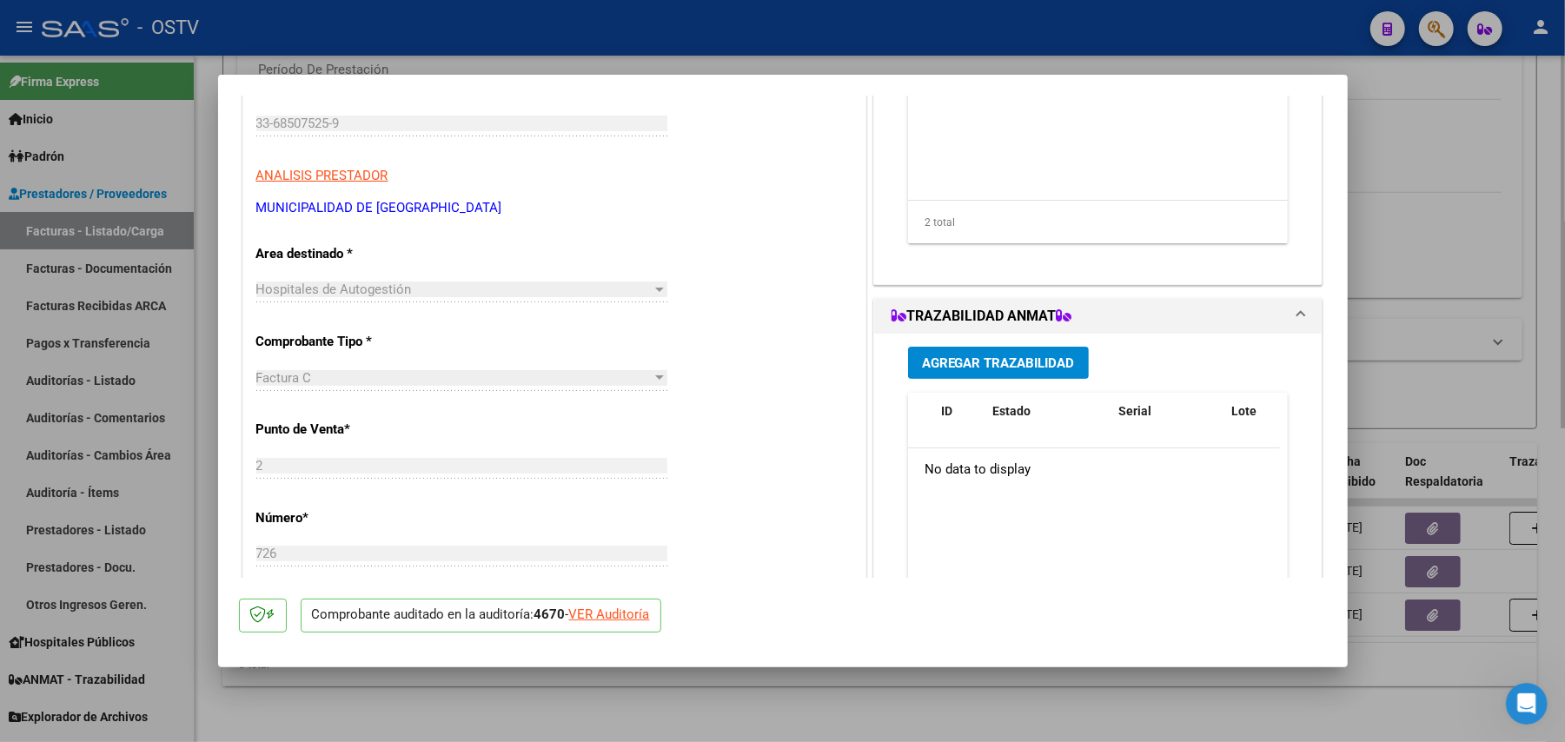
click at [1537, 316] on div at bounding box center [782, 371] width 1565 height 742
type input "$ 0,00"
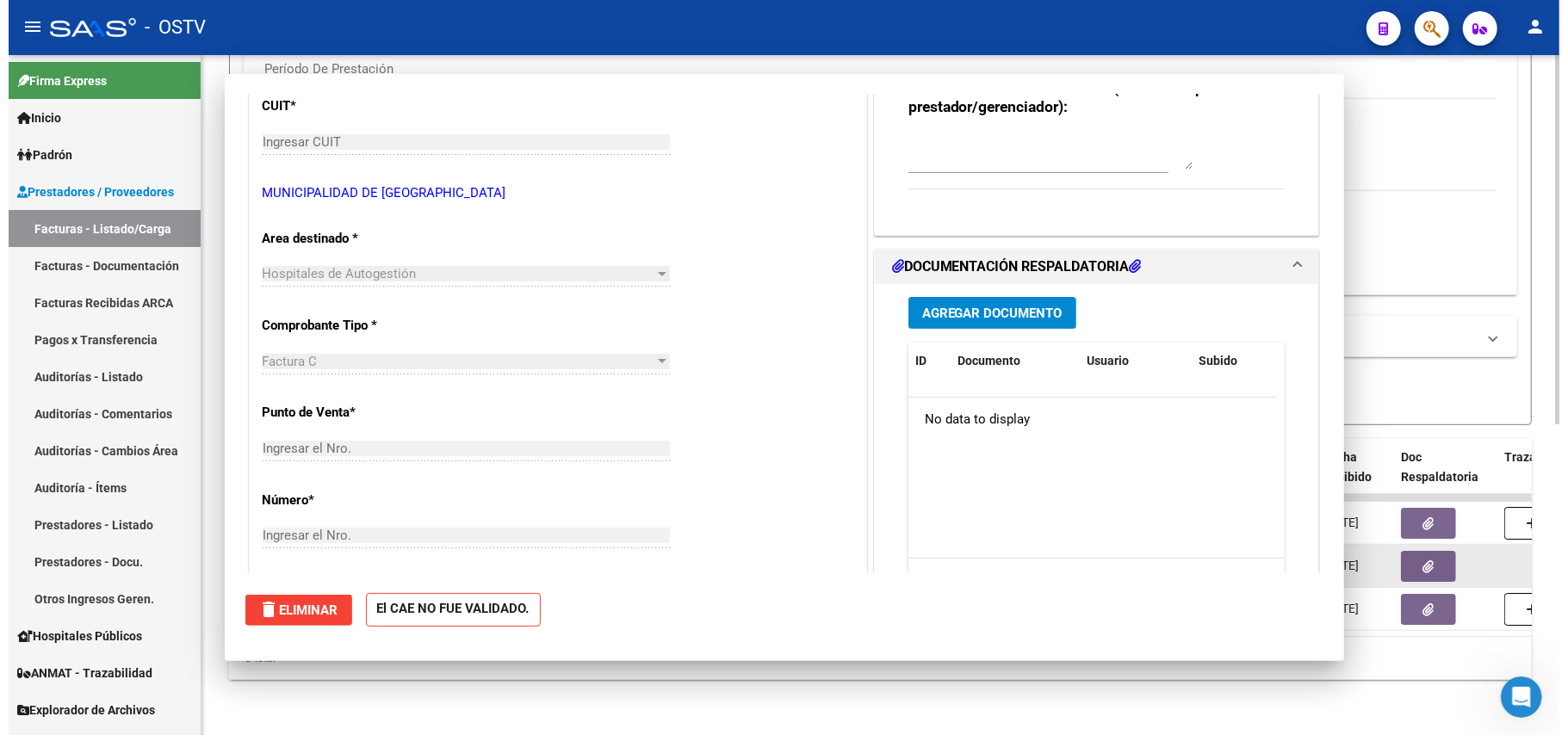
scroll to position [0, 0]
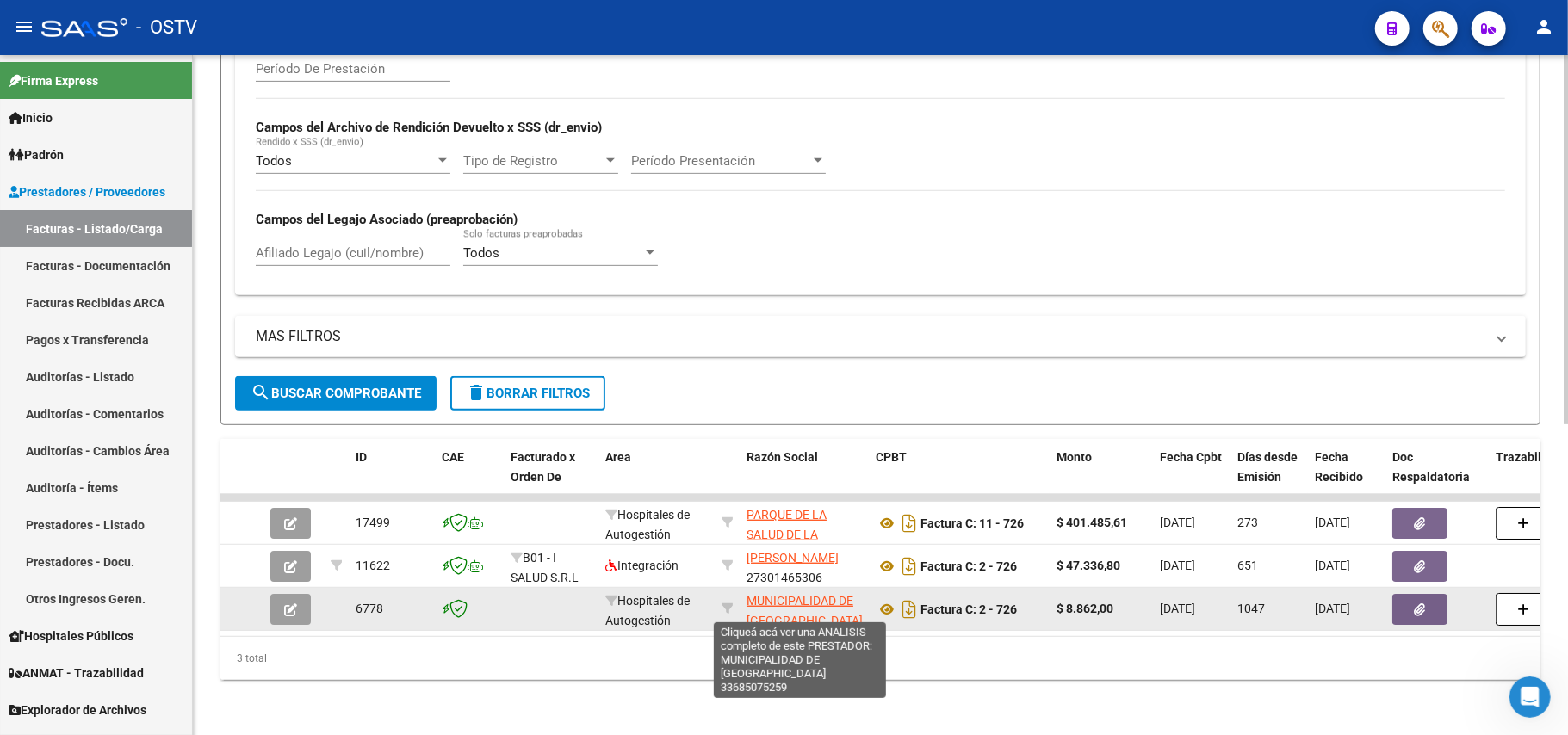
click at [816, 594] on span "MUNICIPALIDAD DE EZEIZA" at bounding box center [804, 611] width 116 height 34
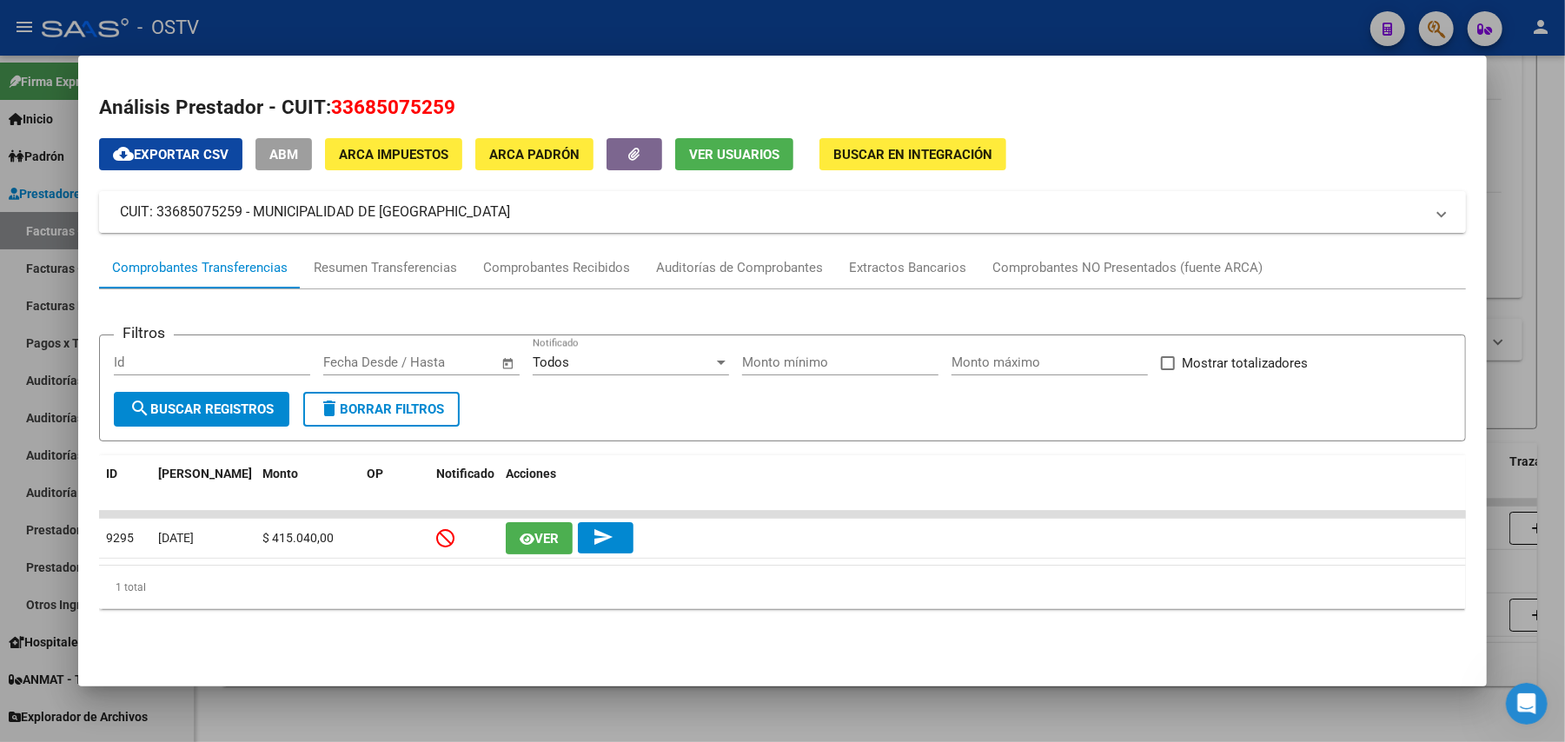
drag, startPoint x: 442, startPoint y: 223, endPoint x: 238, endPoint y: 216, distance: 203.5
click at [238, 216] on mat-expansion-panel-header "CUIT: 33685075259 - MUNICIPALIDAD DE EZEIZA" at bounding box center [782, 212] width 1367 height 42
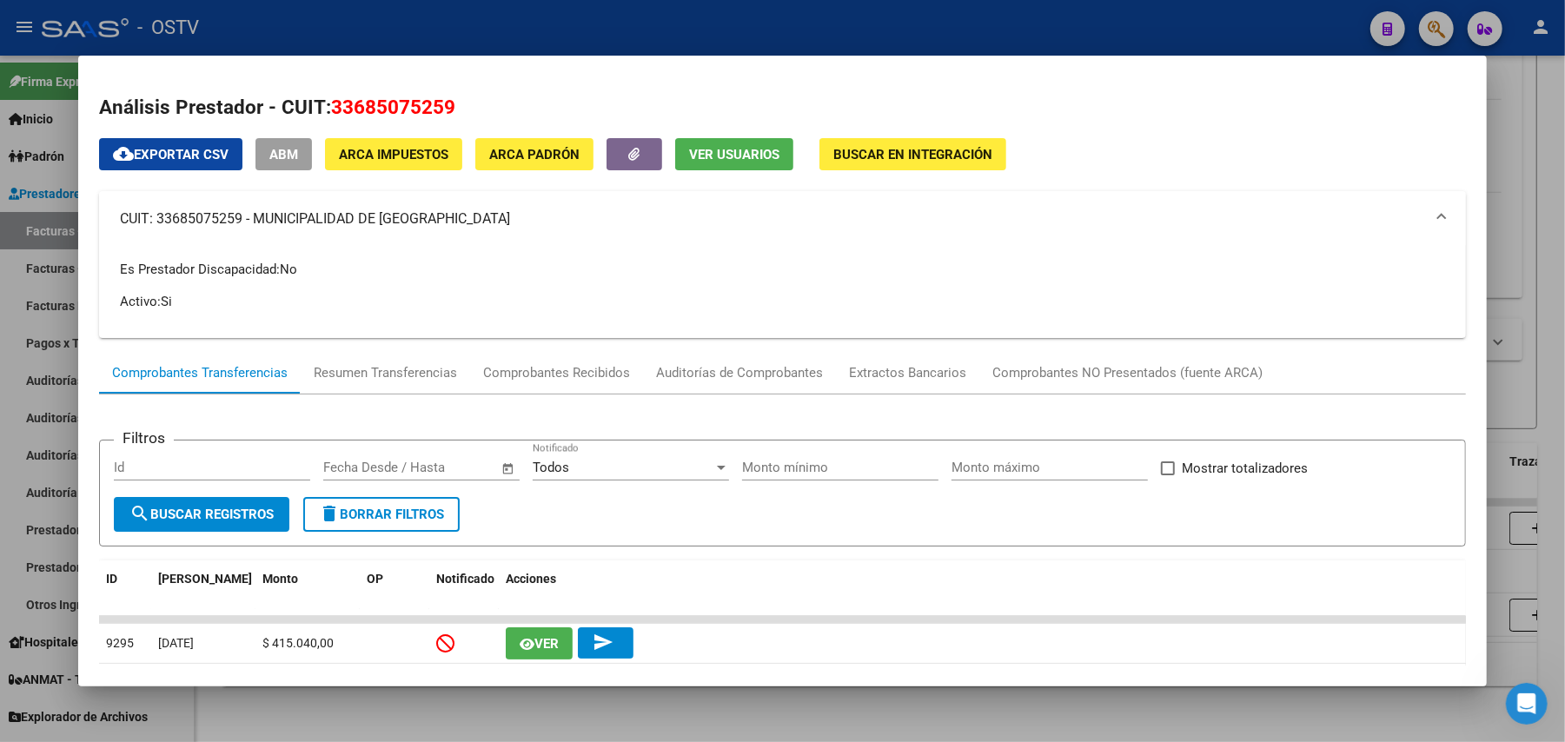
click at [250, 213] on mat-panel-title "CUIT: 33685075259 - MUNICIPALIDAD DE EZEIZA" at bounding box center [772, 219] width 1305 height 21
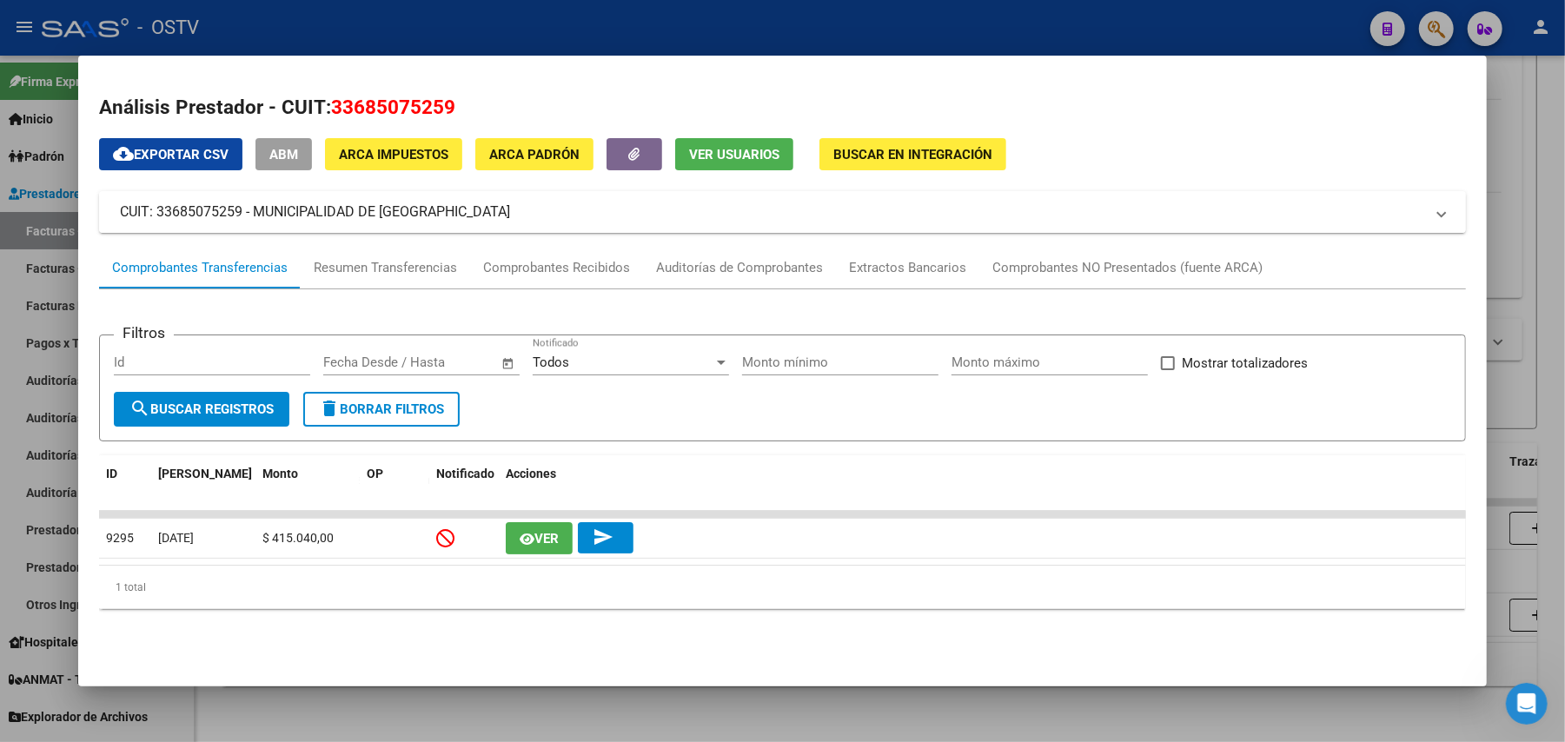
drag, startPoint x: 245, startPoint y: 213, endPoint x: 426, endPoint y: 207, distance: 180.9
click at [426, 207] on mat-panel-title "CUIT: 33685075259 - MUNICIPALIDAD DE EZEIZA" at bounding box center [772, 212] width 1305 height 21
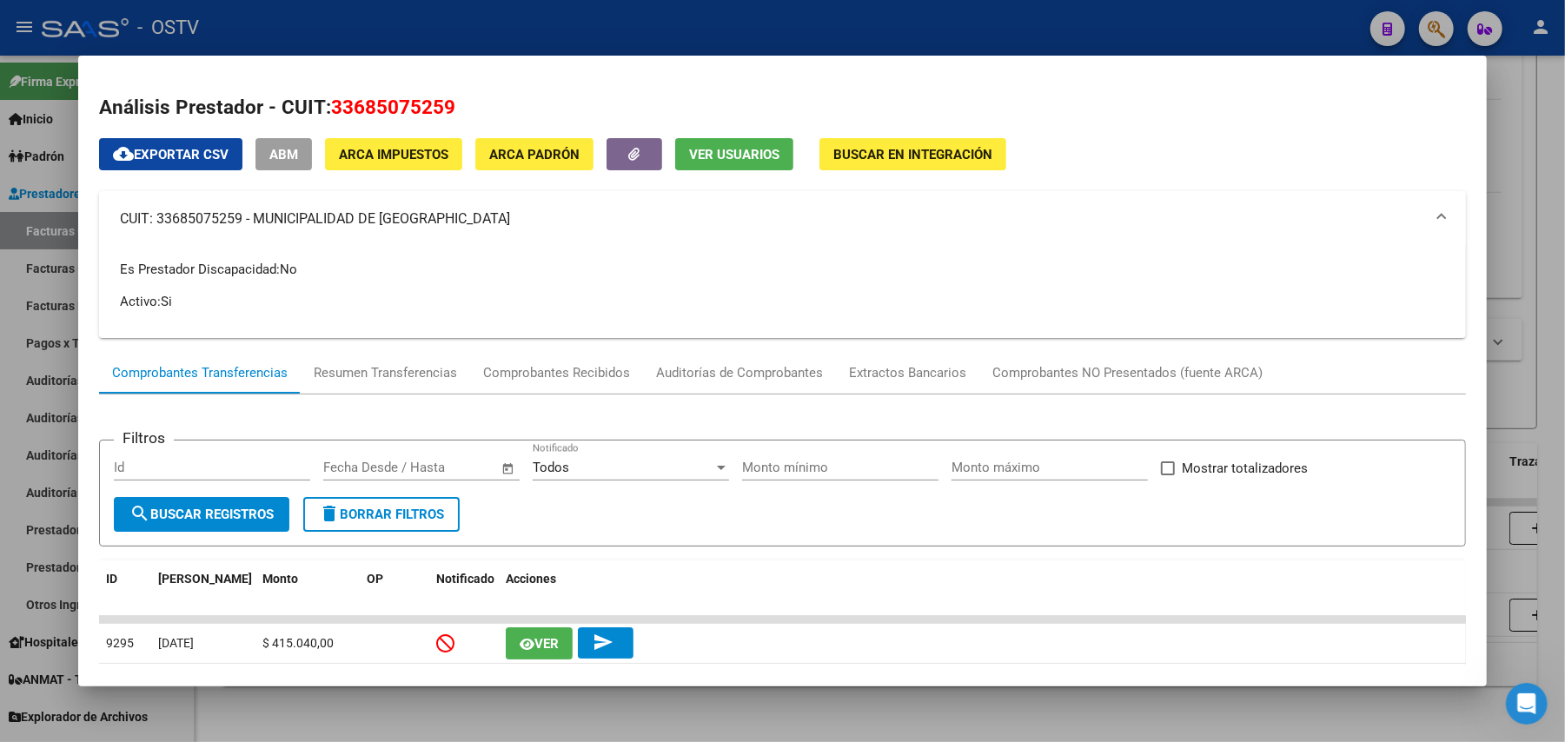
copy mat-panel-title "MUNICIPALIDAD DE EZEIZA"
click at [905, 37] on div at bounding box center [782, 371] width 1565 height 742
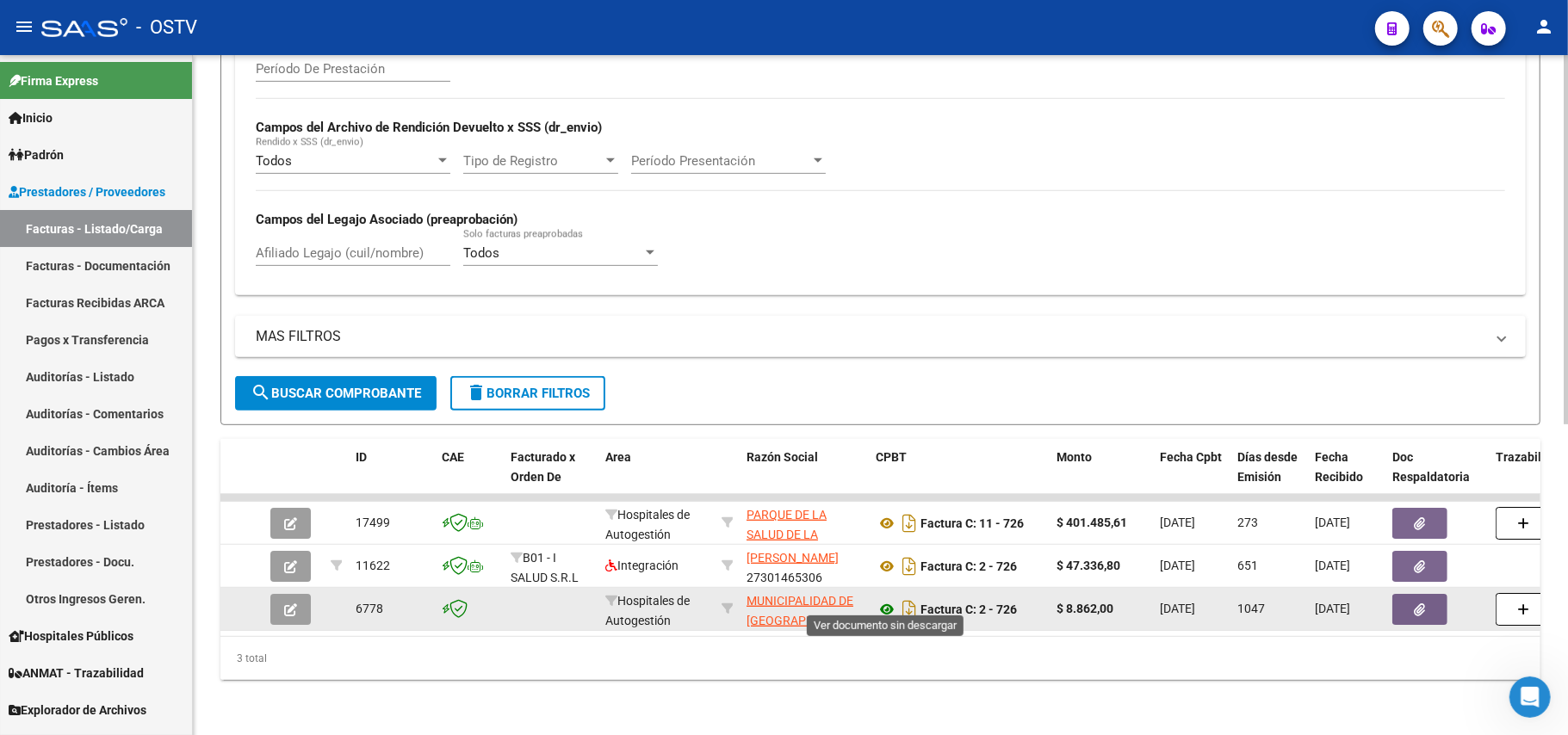
click at [883, 599] on icon at bounding box center [887, 609] width 23 height 21
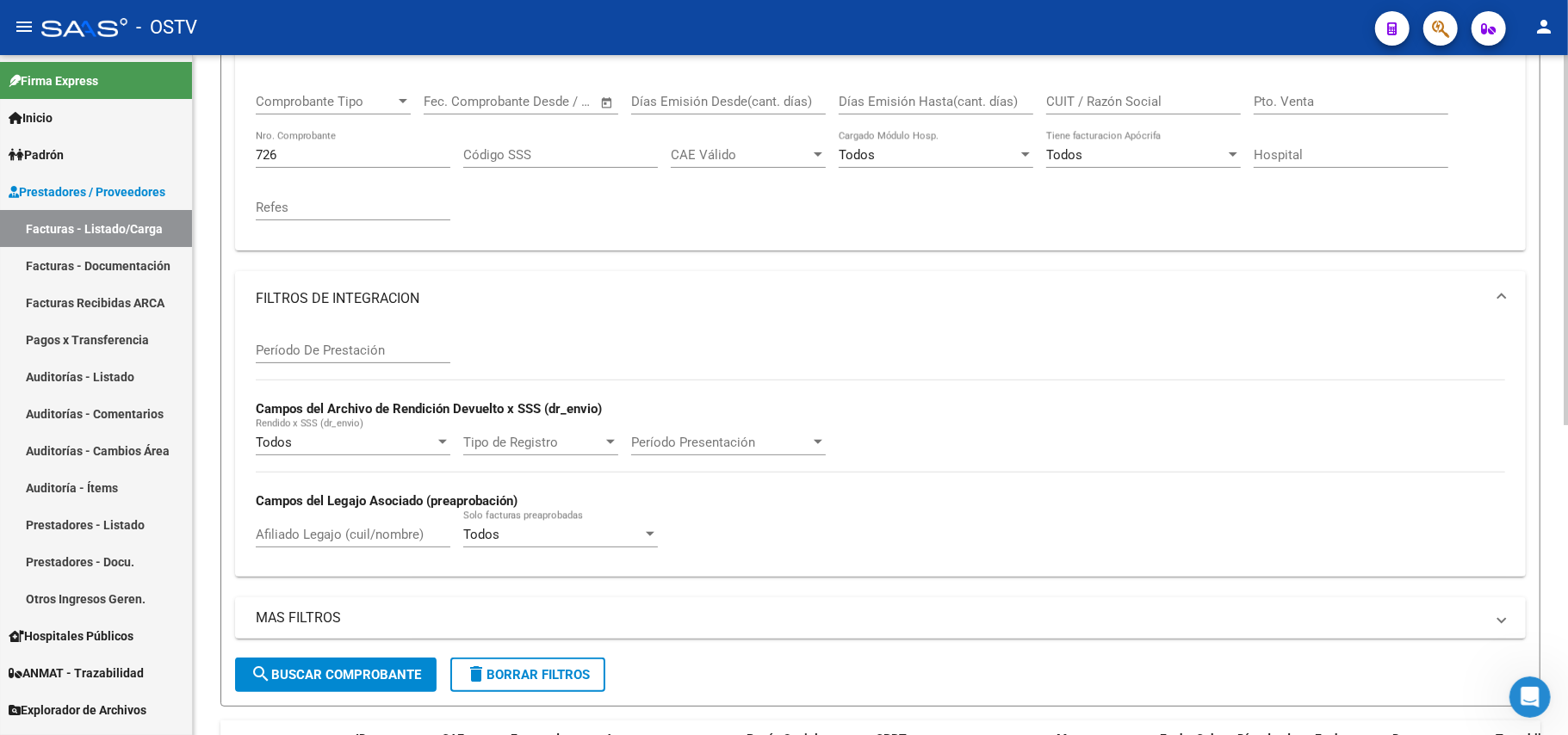
scroll to position [221, 0]
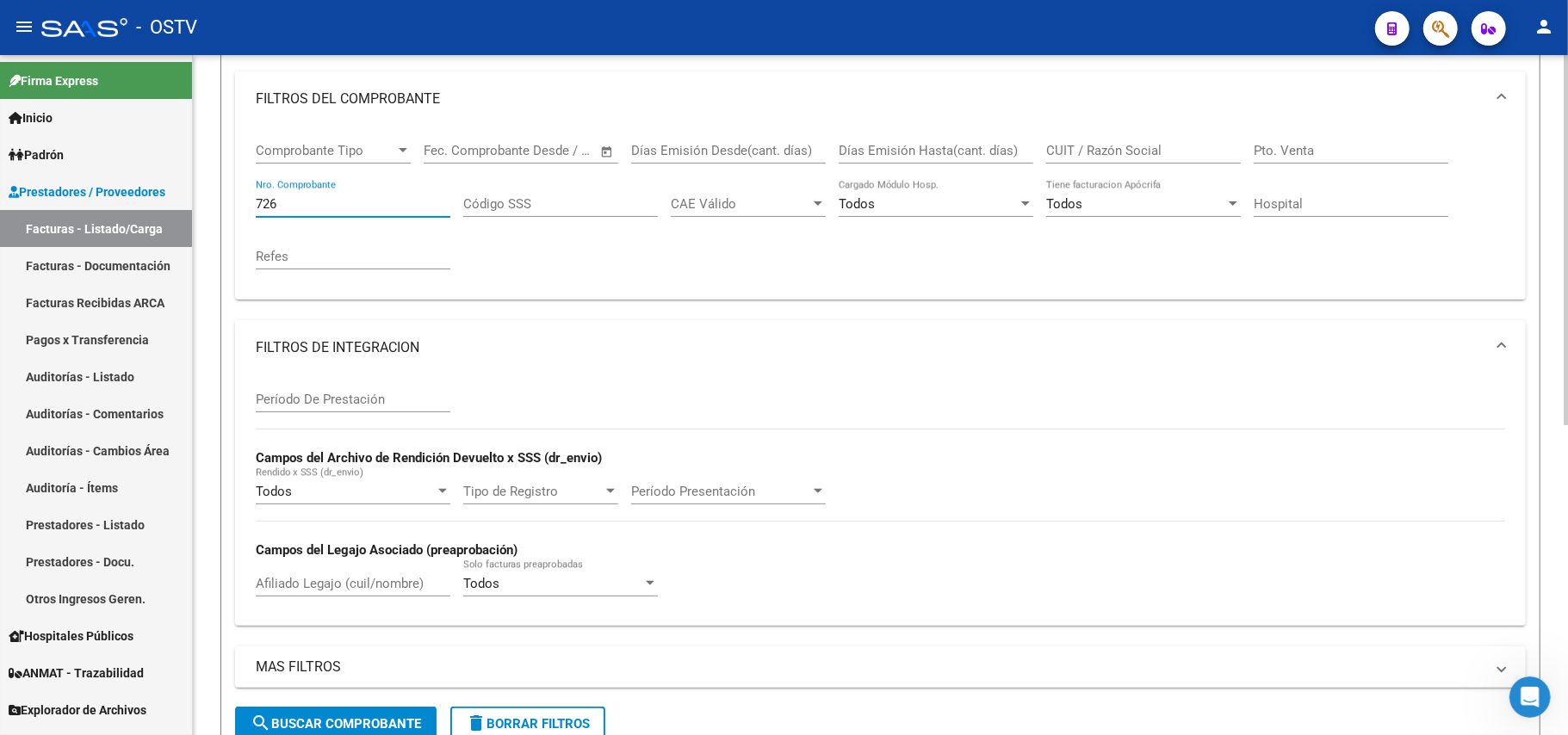
drag, startPoint x: 342, startPoint y: 208, endPoint x: 201, endPoint y: 211, distance: 141.0
click at [201, 211] on div "Video tutorial PRESTADORES -> Listado de CPBTs Emitidos por Prestadores / Prove…" at bounding box center [881, 450] width 1375 height 1232
paste input "1380"
click at [410, 723] on span "search Buscar Comprobante" at bounding box center [336, 724] width 170 height 16
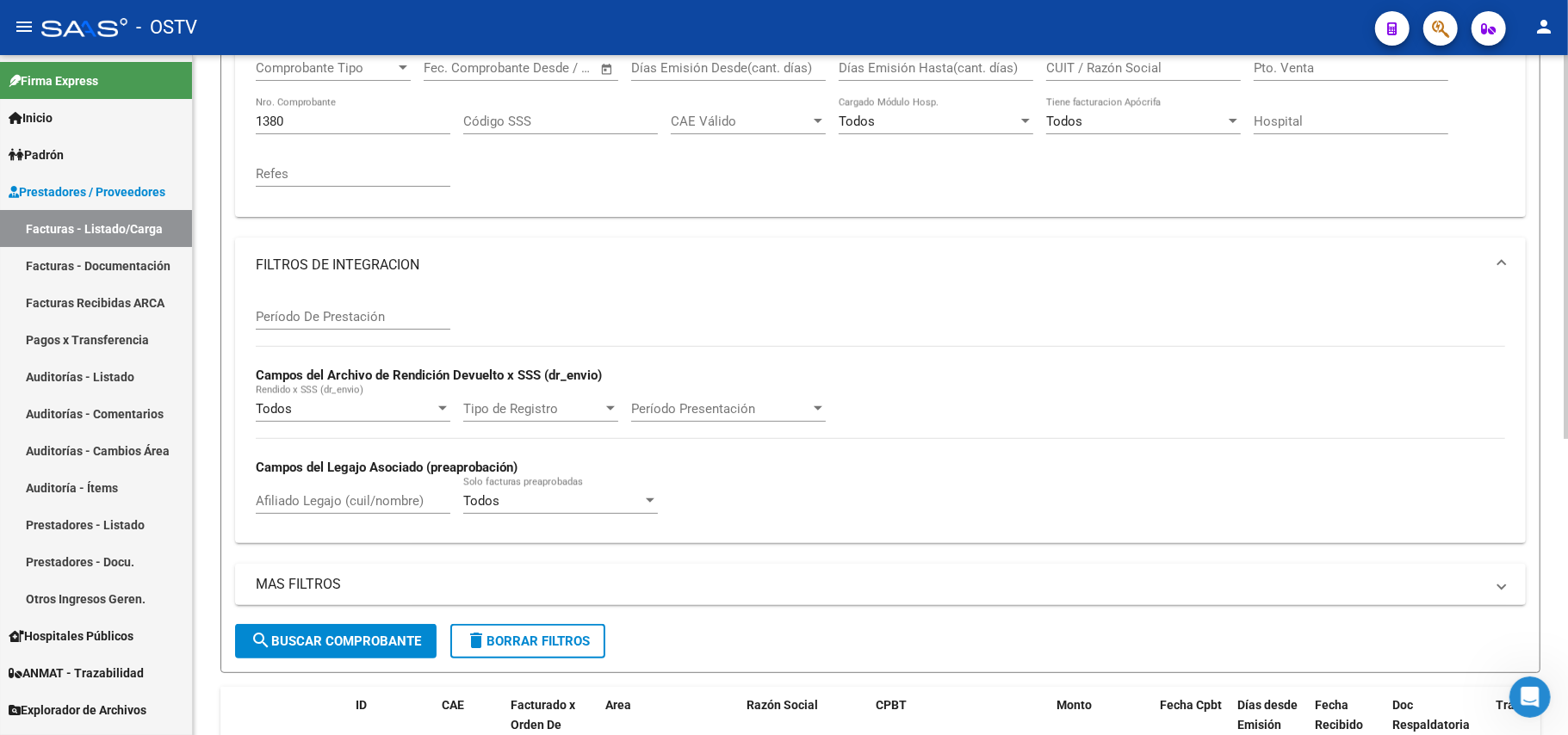
scroll to position [0, 0]
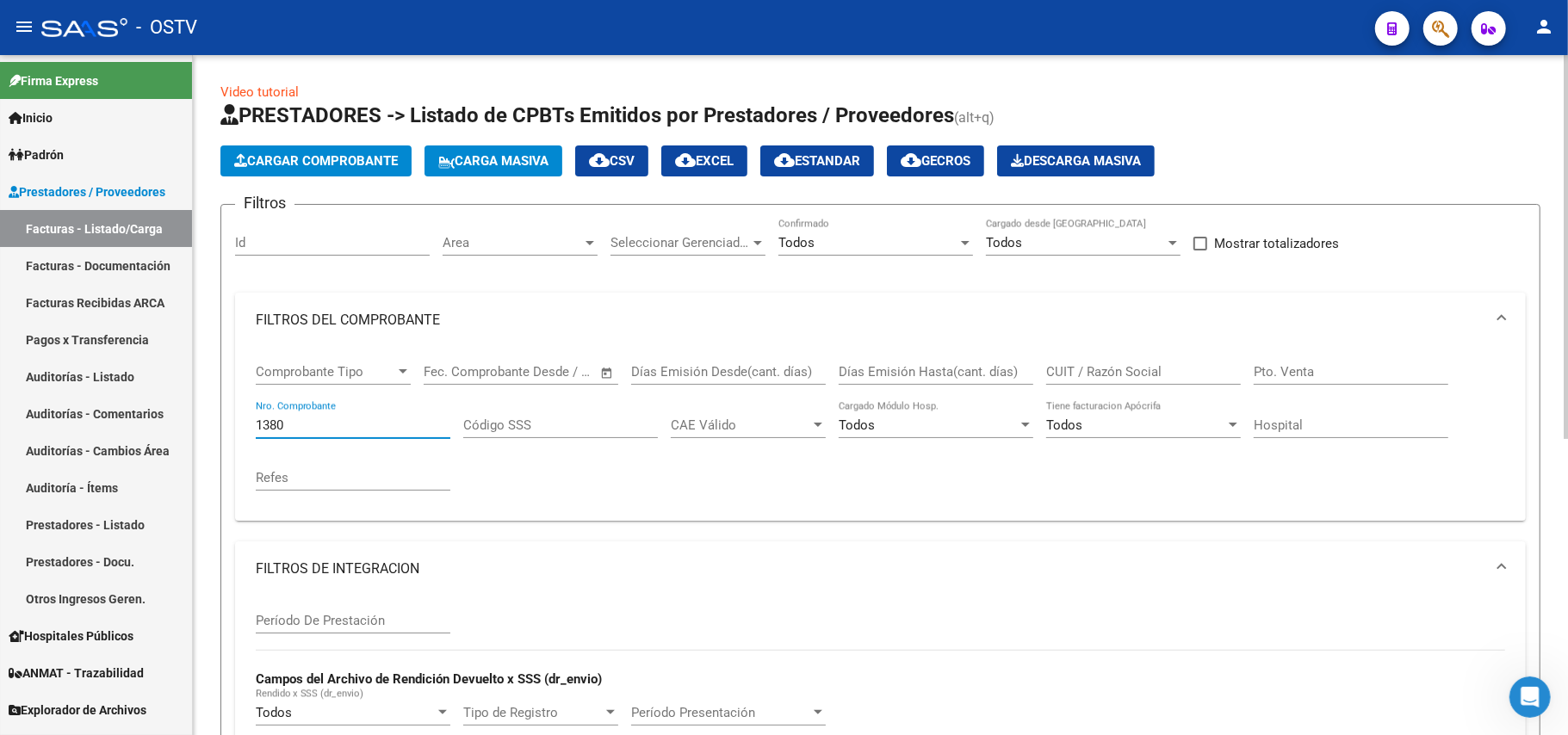
click at [373, 427] on input "1380" at bounding box center [353, 426] width 194 height 16
paste input "2029"
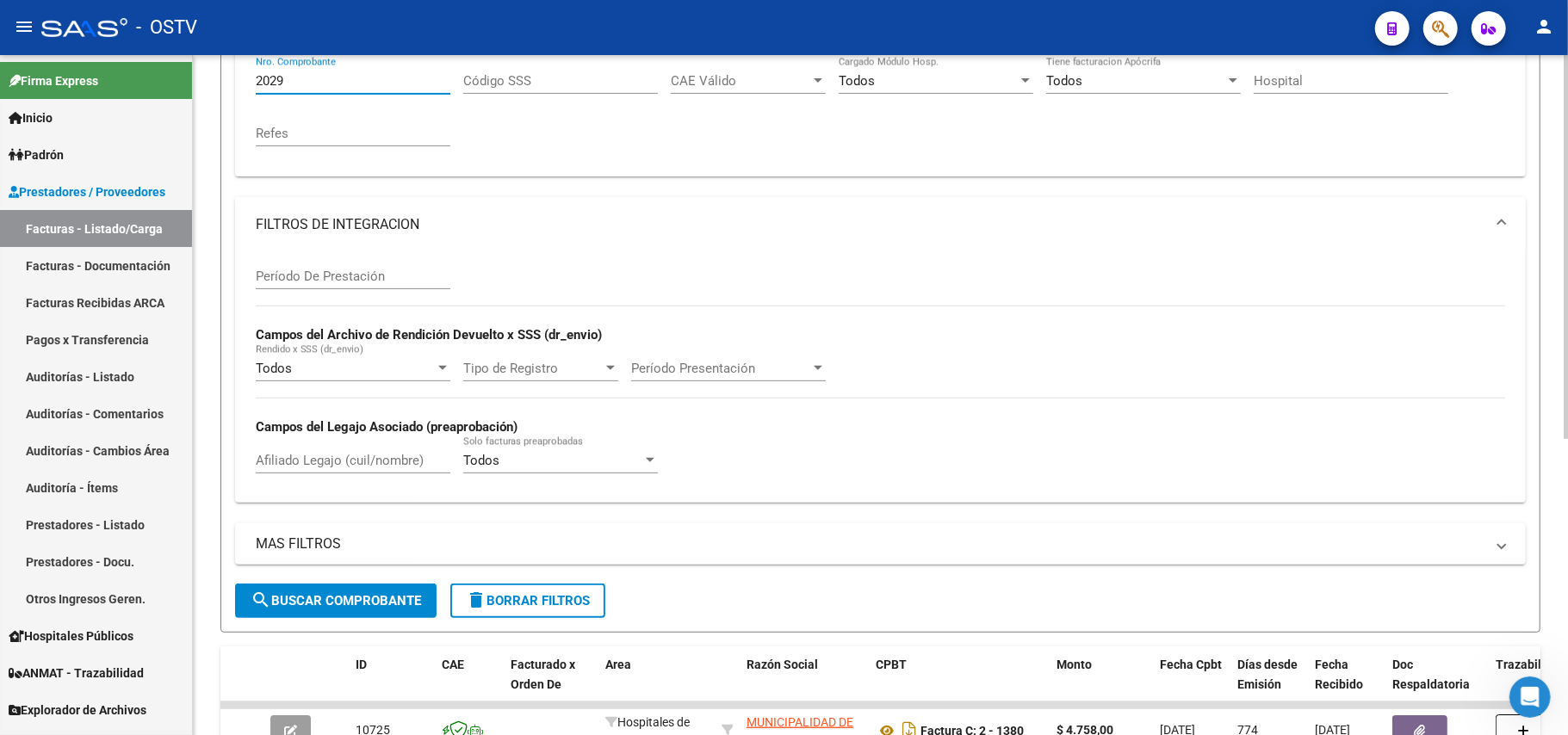
click at [411, 219] on mat-panel-title "FILTROS DE INTEGRACION" at bounding box center [870, 224] width 1228 height 19
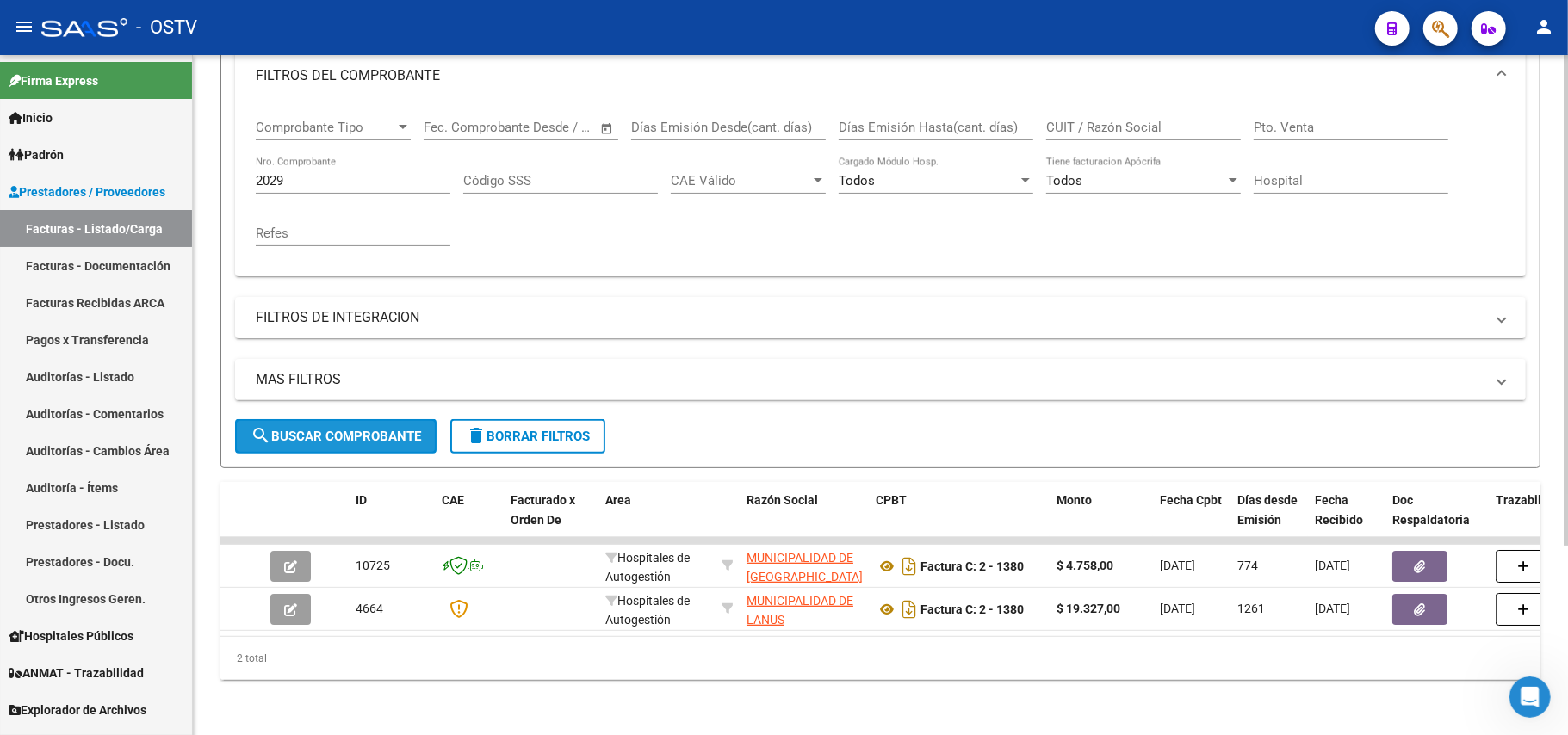
click at [355, 419] on button "search Buscar Comprobante" at bounding box center [335, 436] width 201 height 35
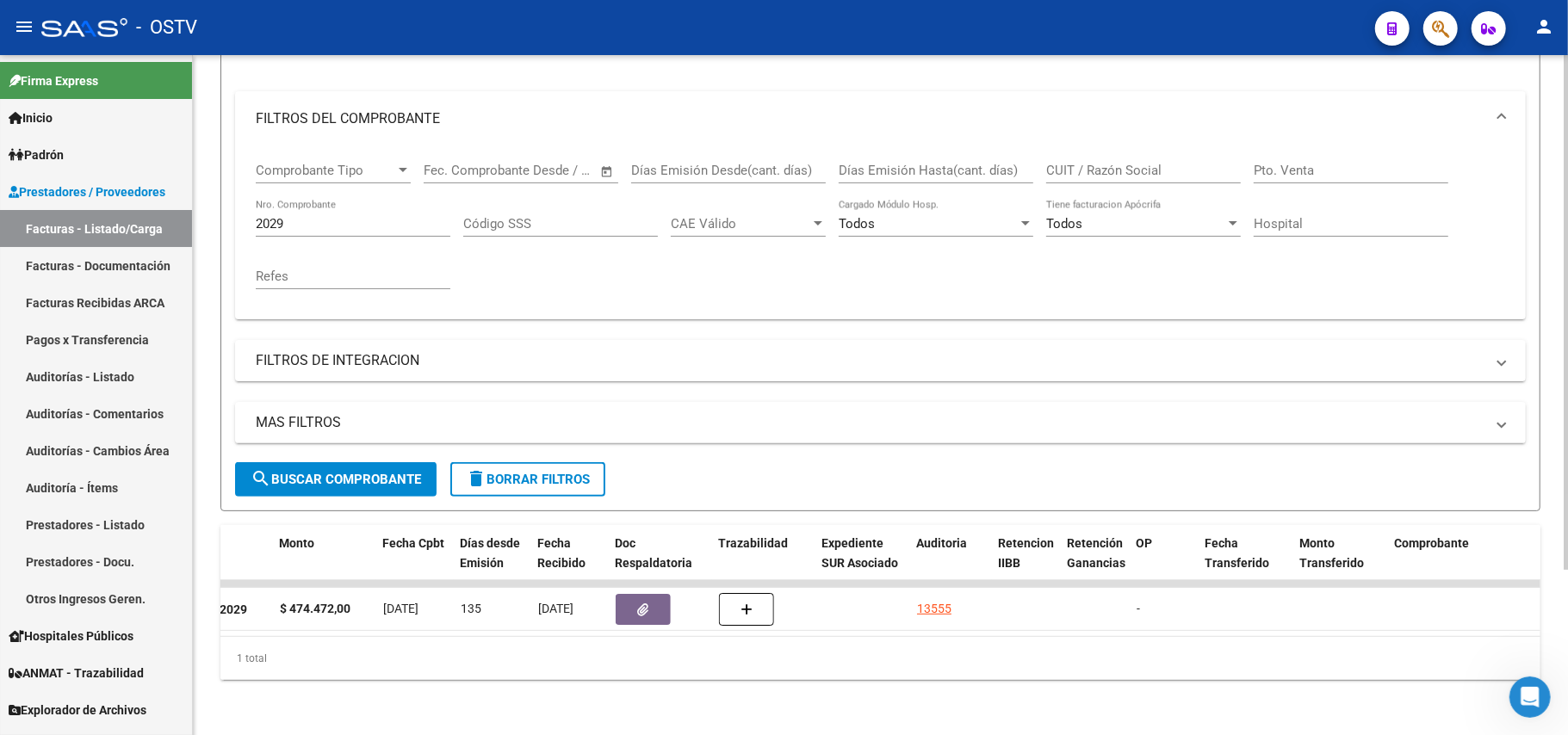
scroll to position [104, 0]
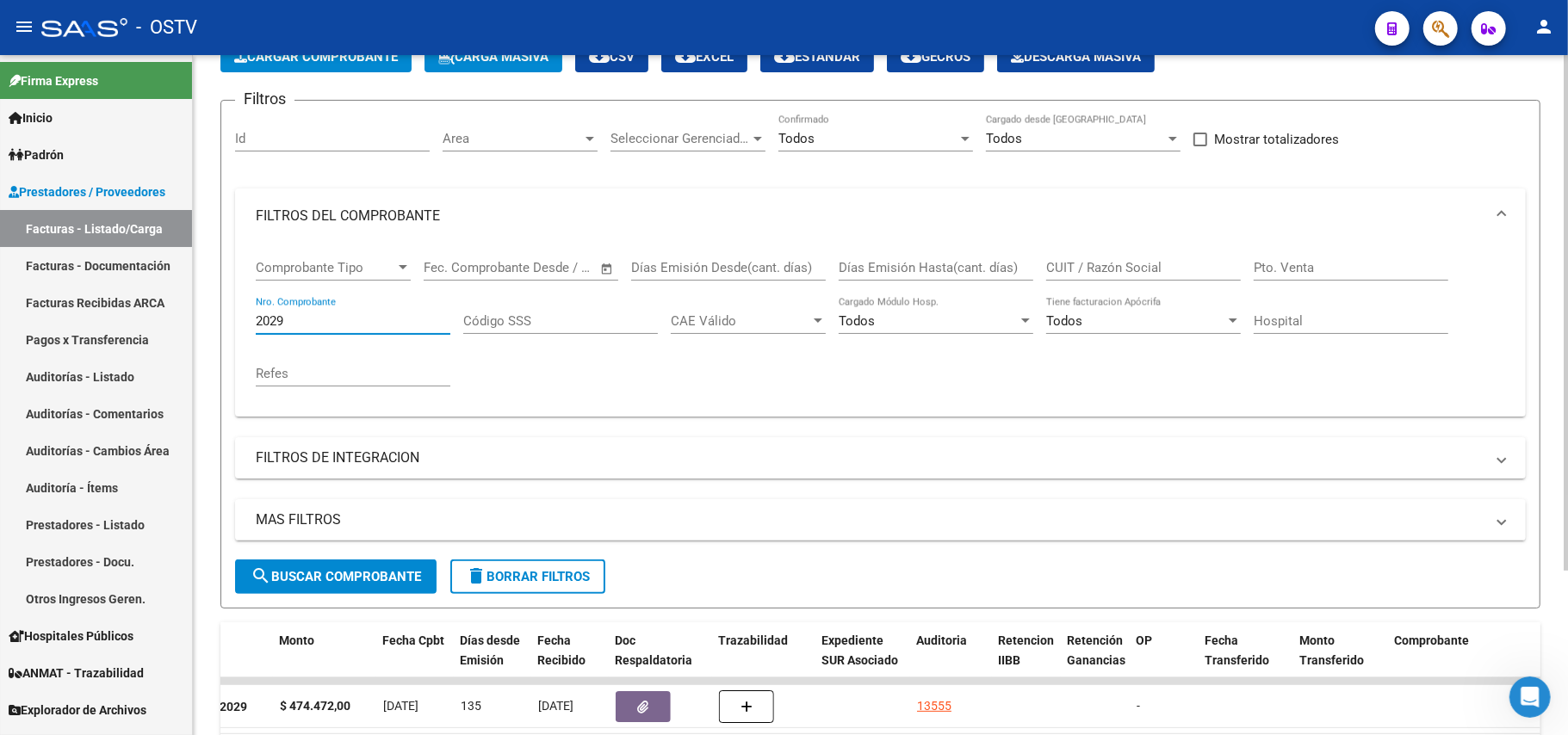
drag, startPoint x: 312, startPoint y: 325, endPoint x: 268, endPoint y: 324, distance: 44.0
click at [268, 324] on input "2029" at bounding box center [353, 321] width 194 height 16
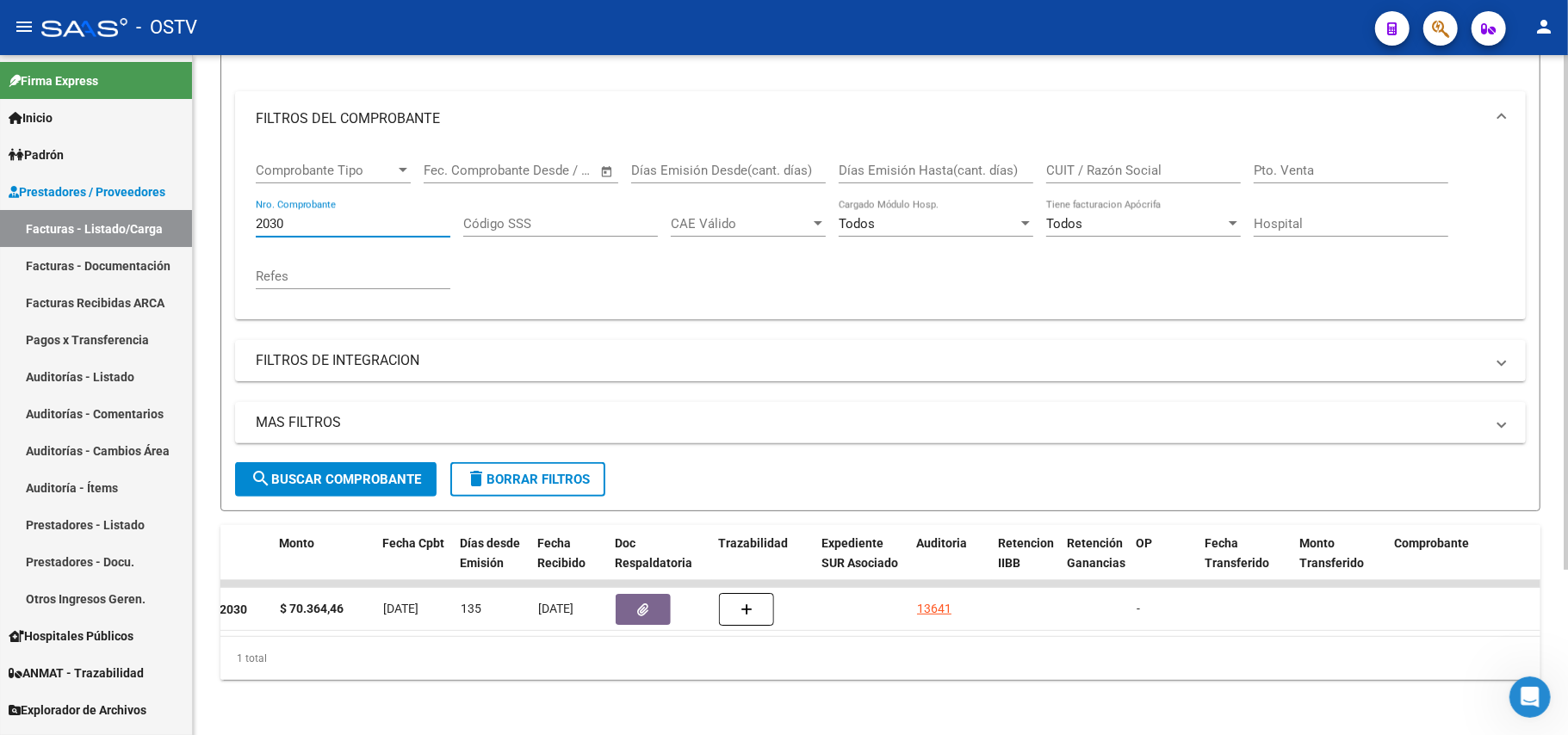
scroll to position [0, 0]
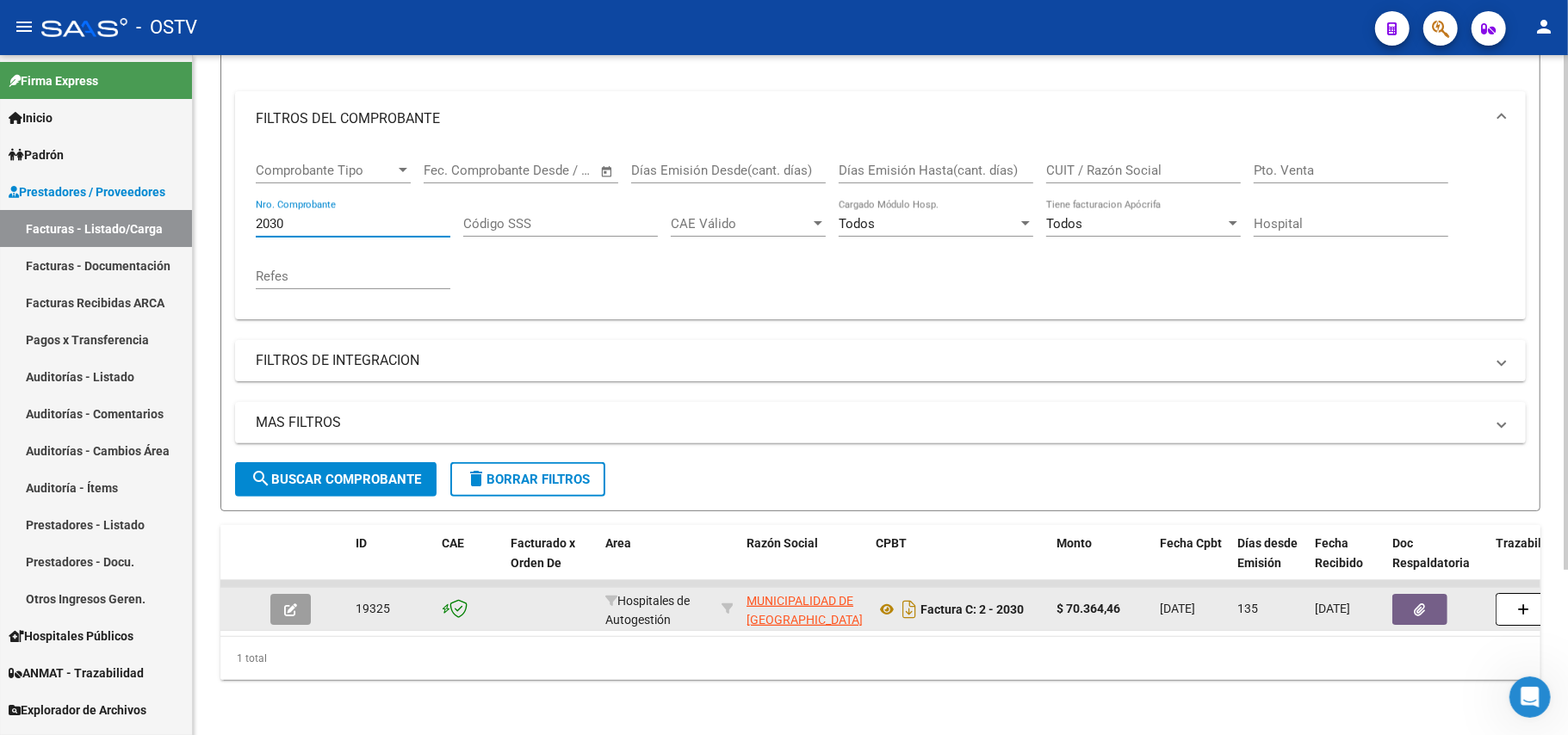
type input "2030"
click at [275, 594] on button "button" at bounding box center [290, 609] width 41 height 31
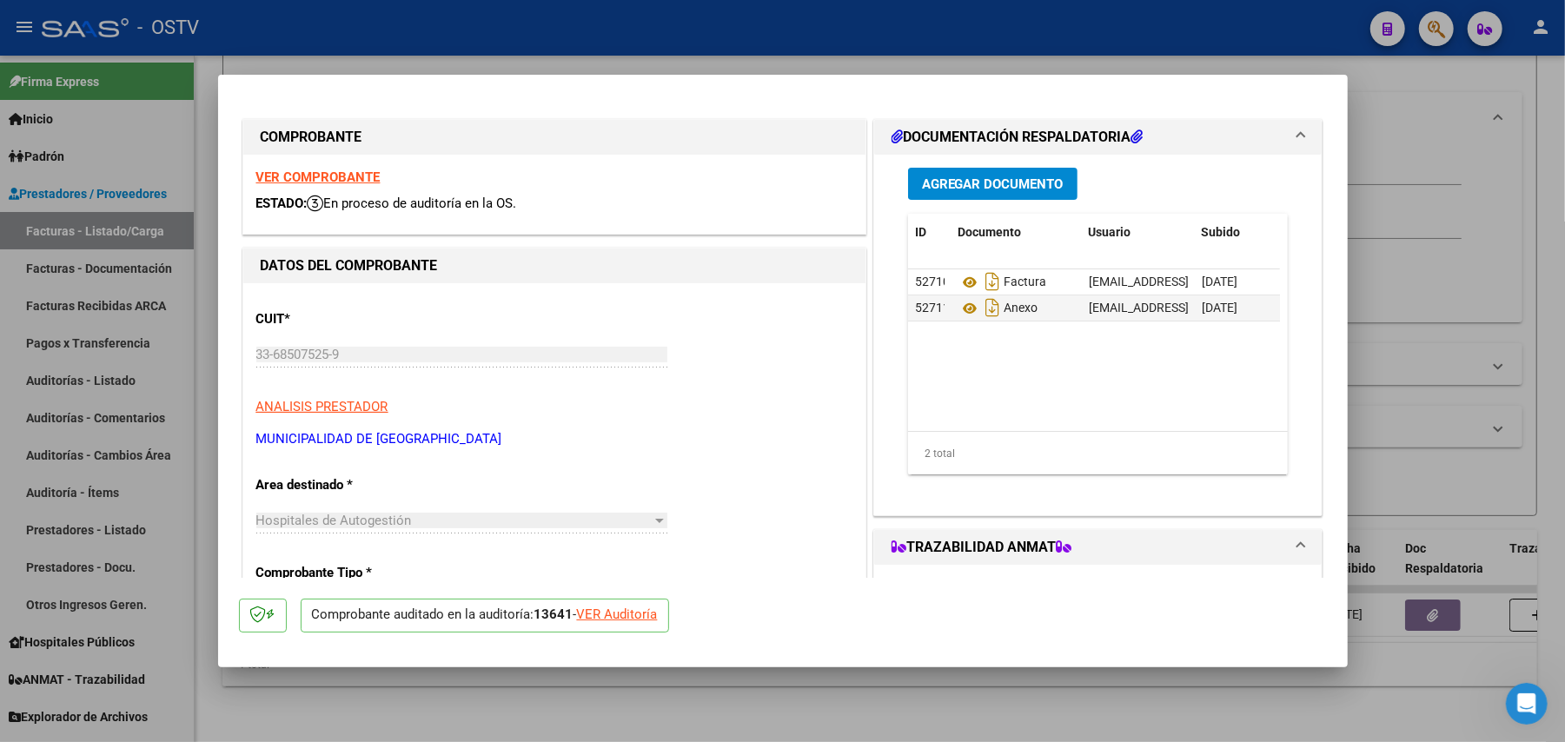
click at [1461, 369] on div at bounding box center [782, 371] width 1565 height 742
type input "$ 0,00"
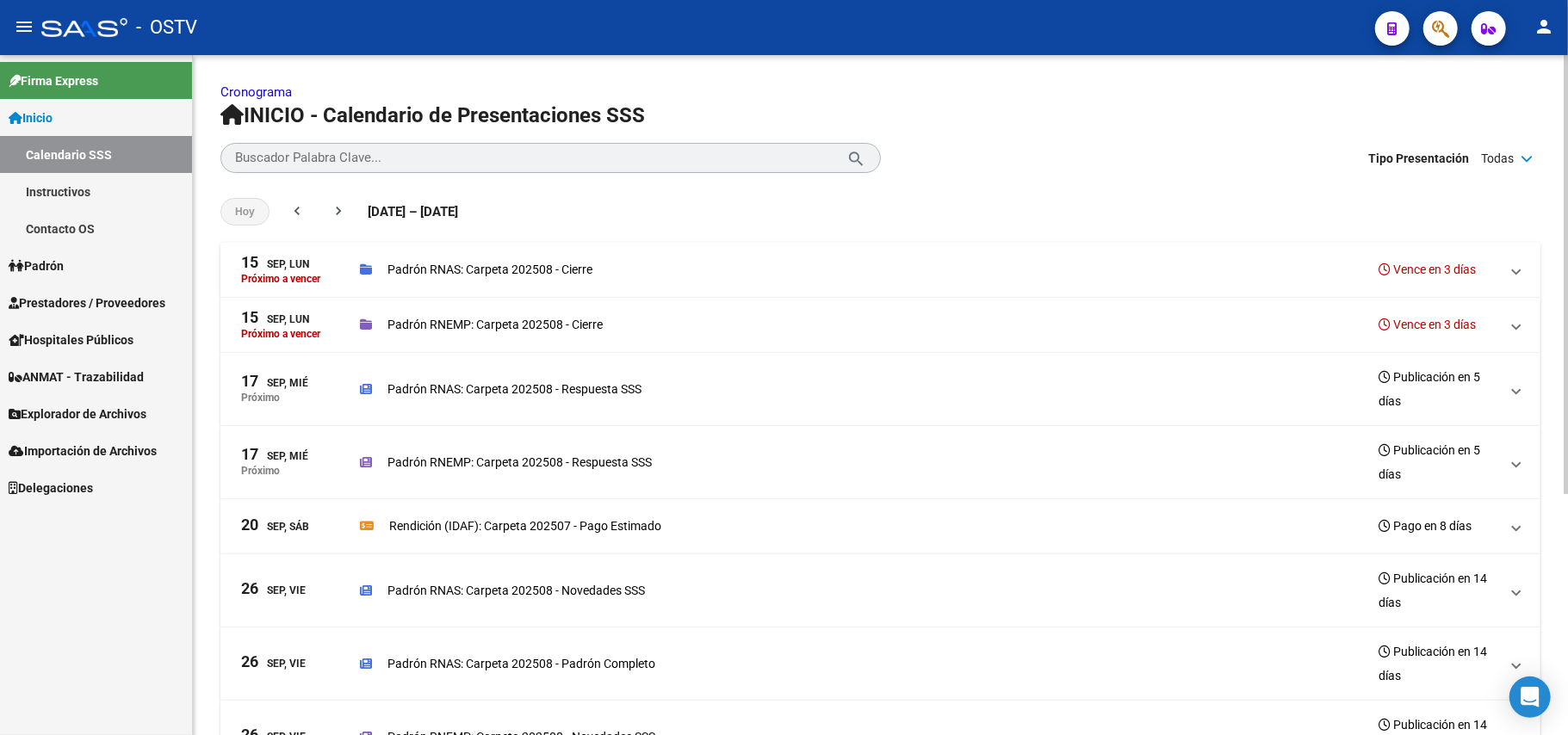
click at [596, 273] on div "Padrón RNAS: Carpeta 202508 - Cierre Vence en 3 días" at bounding box center [929, 269] width 1139 height 24
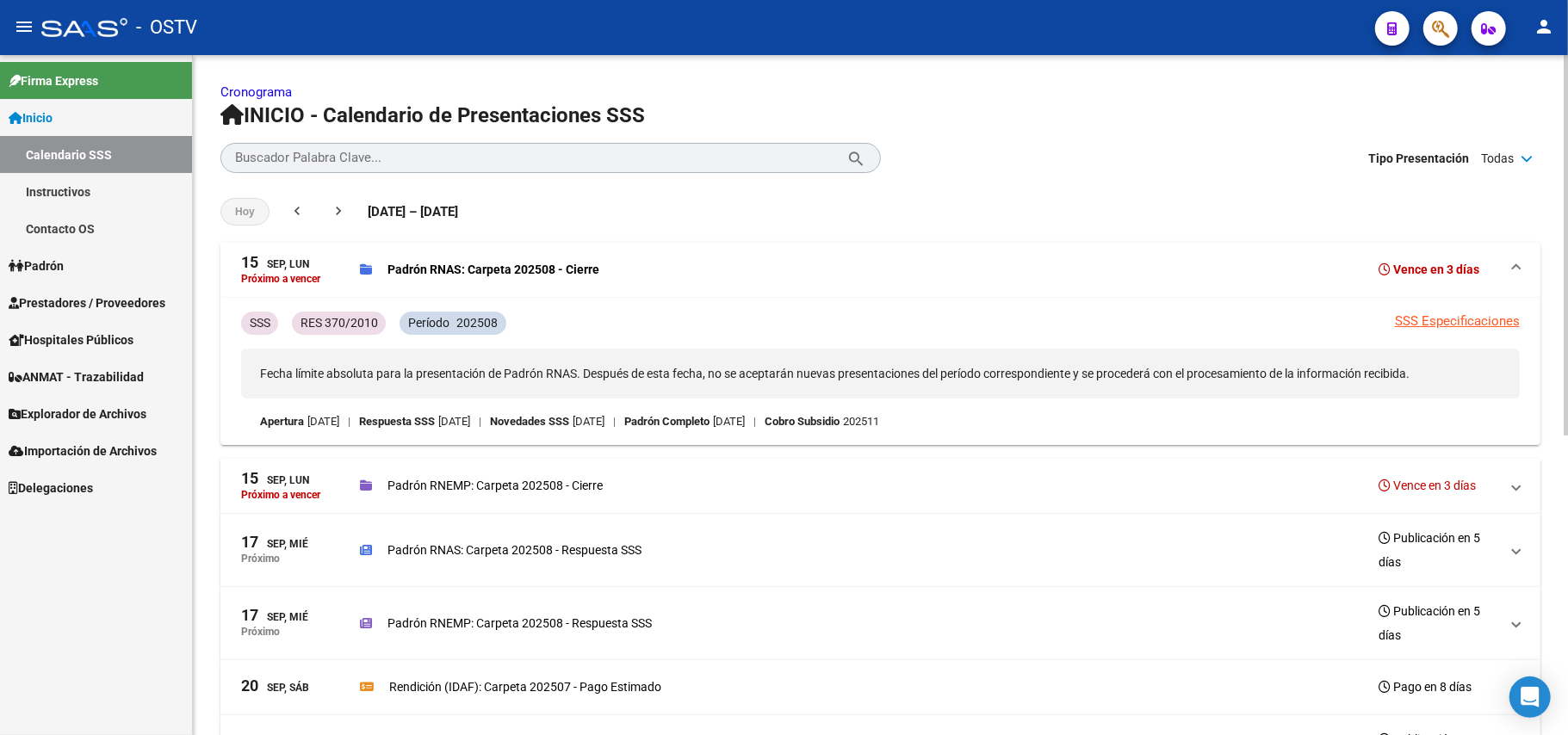
click at [596, 273] on p "Padrón RNAS: Carpeta 202508 - Cierre" at bounding box center [493, 268] width 212 height 19
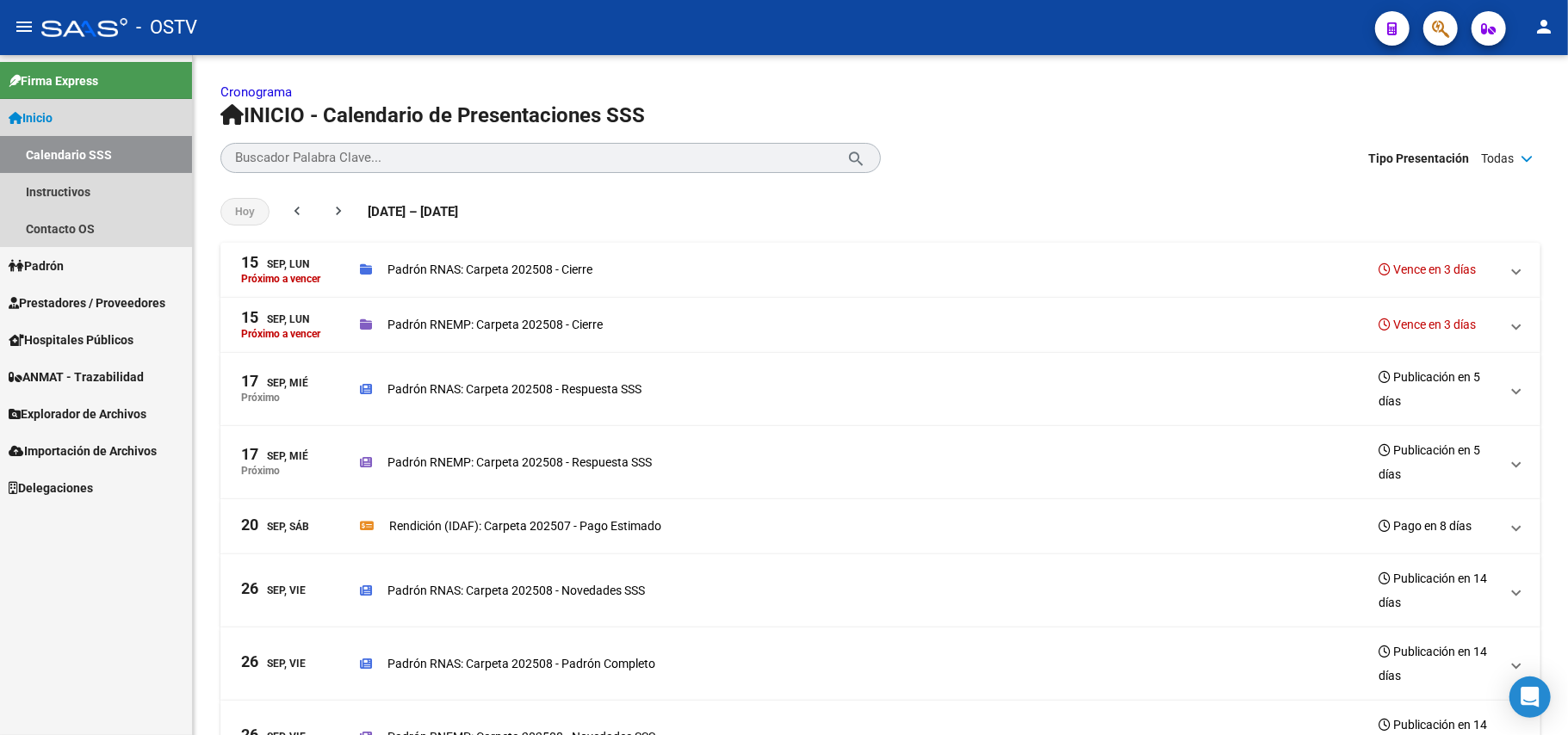
click at [31, 107] on link "Inicio" at bounding box center [96, 117] width 192 height 37
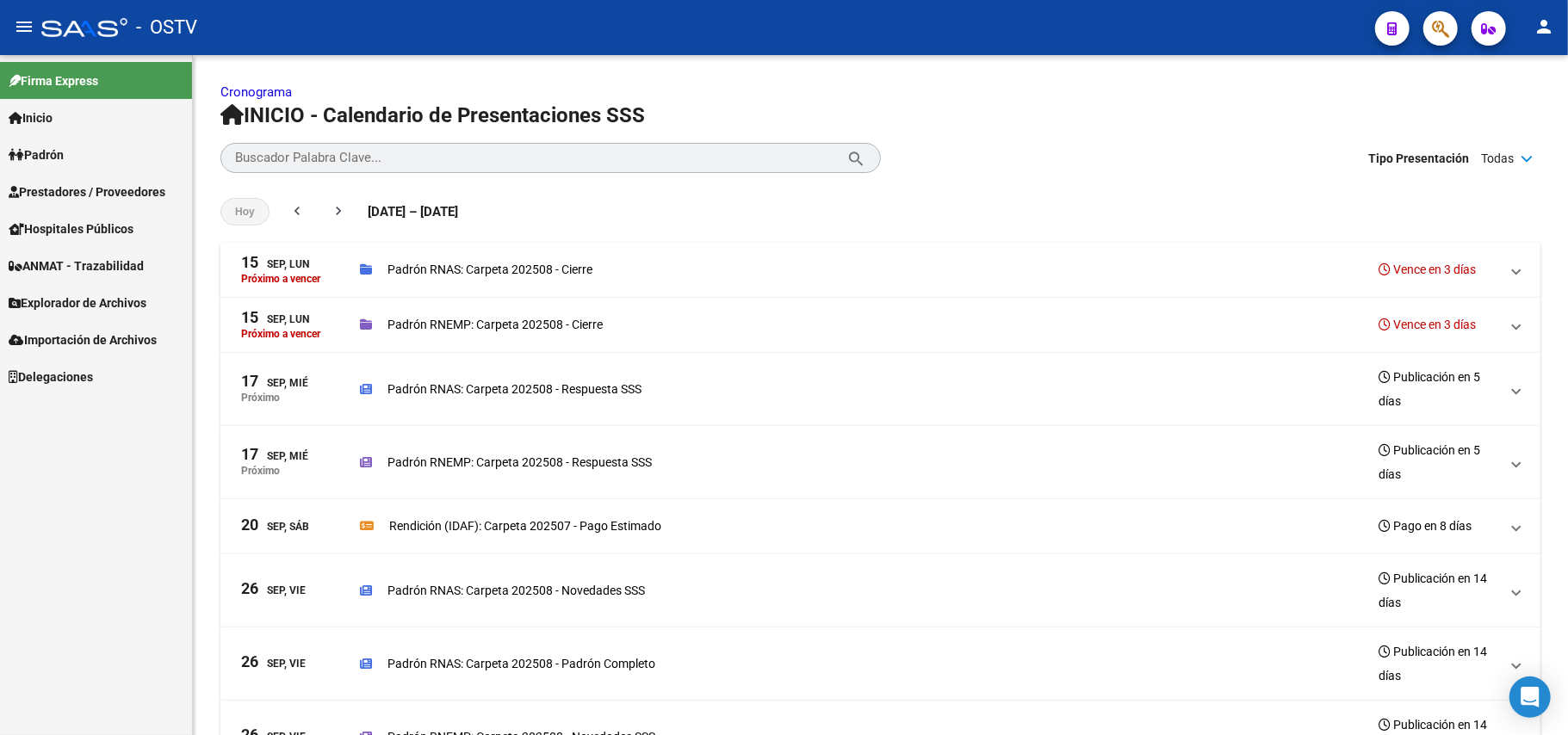
click at [73, 193] on span "Prestadores / Proveedores" at bounding box center [87, 191] width 157 height 19
